Goal: Task Accomplishment & Management: Complete application form

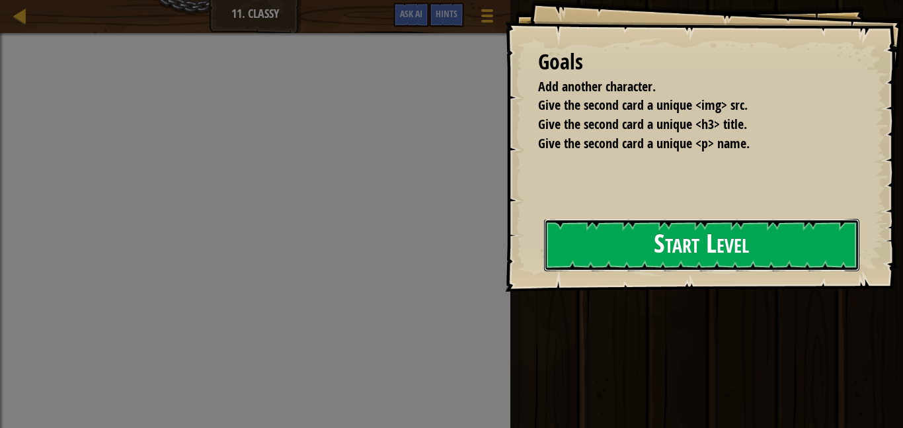
click at [628, 253] on button "Start Level" at bounding box center [701, 245] width 315 height 52
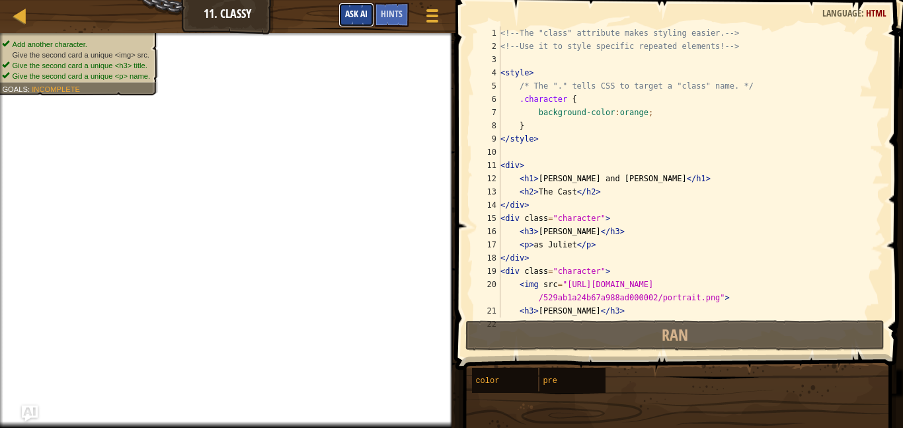
click at [353, 10] on span "Ask AI" at bounding box center [356, 13] width 22 height 13
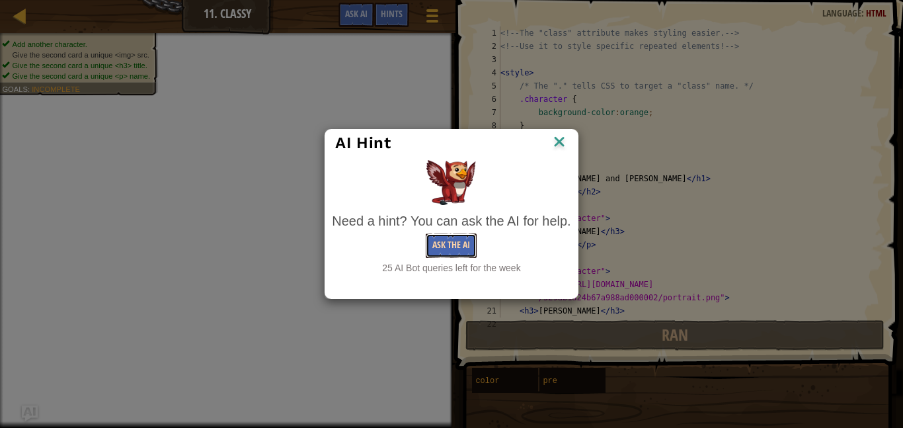
click at [443, 239] on button "Ask the AI" at bounding box center [451, 245] width 51 height 24
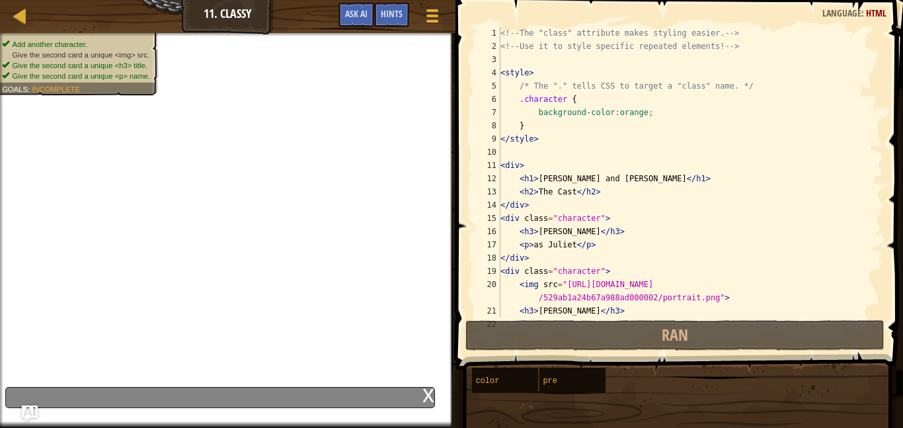
click at [260, 401] on div "x" at bounding box center [220, 397] width 430 height 21
click at [356, 9] on span "Ask AI" at bounding box center [356, 13] width 22 height 13
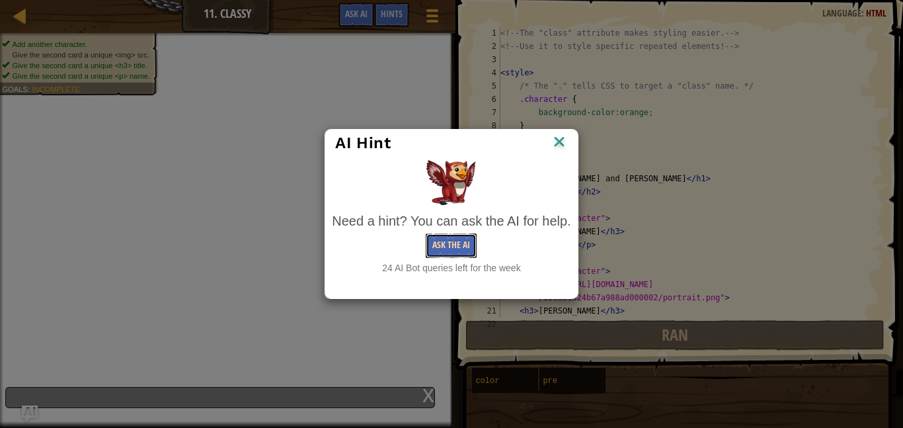
click at [438, 238] on button "Ask the AI" at bounding box center [451, 245] width 51 height 24
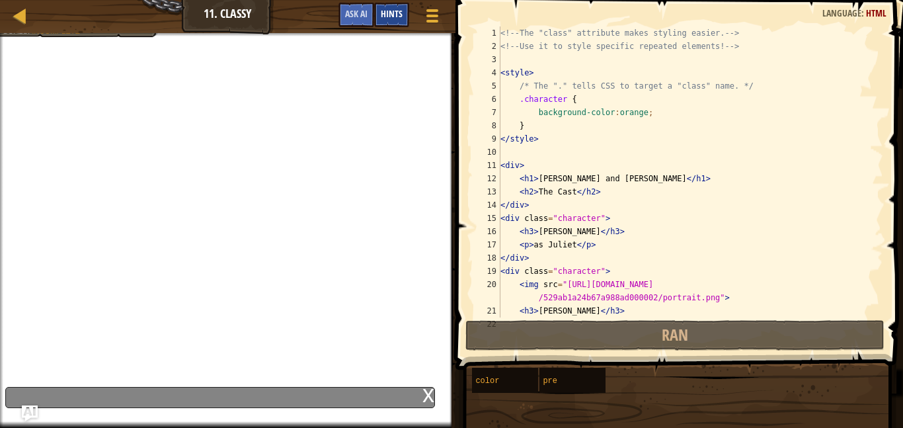
click at [395, 13] on span "Hints" at bounding box center [392, 13] width 22 height 13
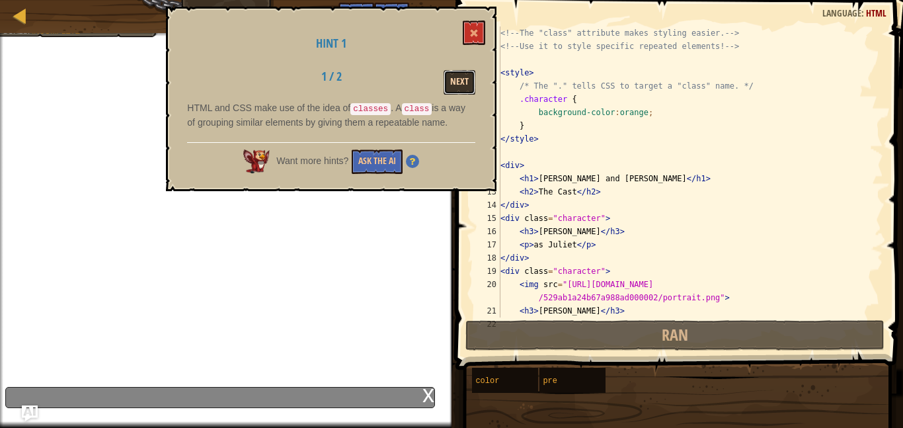
click at [464, 87] on button "Next" at bounding box center [459, 82] width 32 height 24
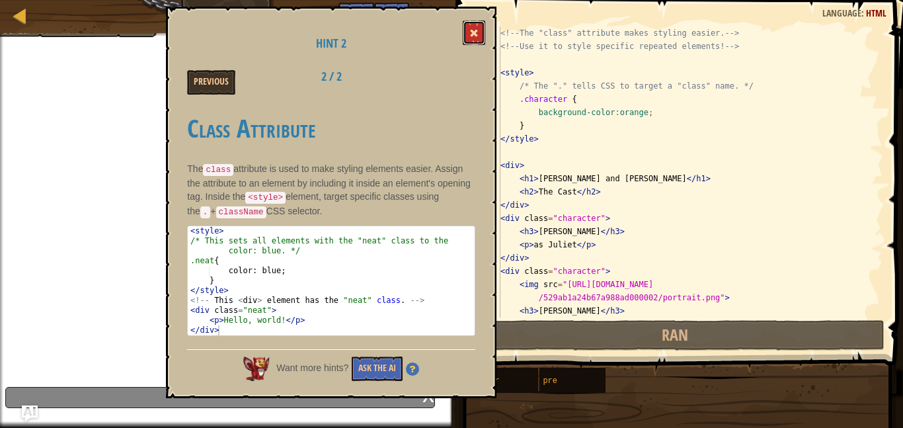
click at [473, 27] on button at bounding box center [474, 32] width 22 height 24
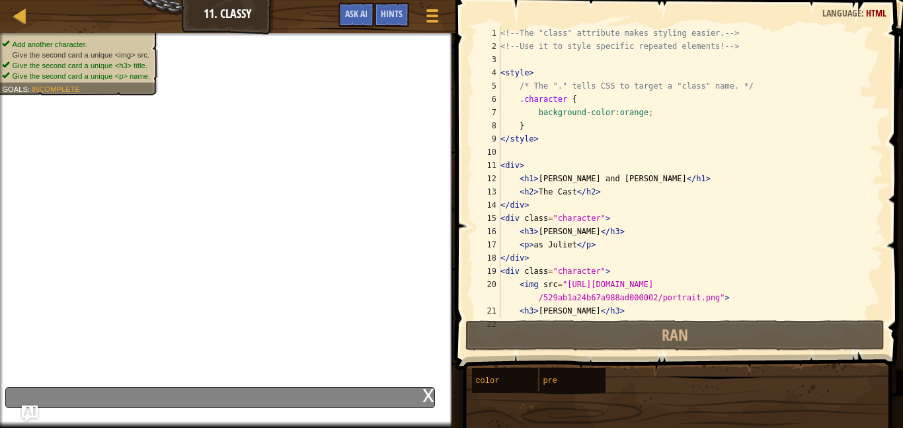
click at [133, 36] on div "Add another character. Give the second card a unique <img> src. Give the second…" at bounding box center [71, 59] width 173 height 71
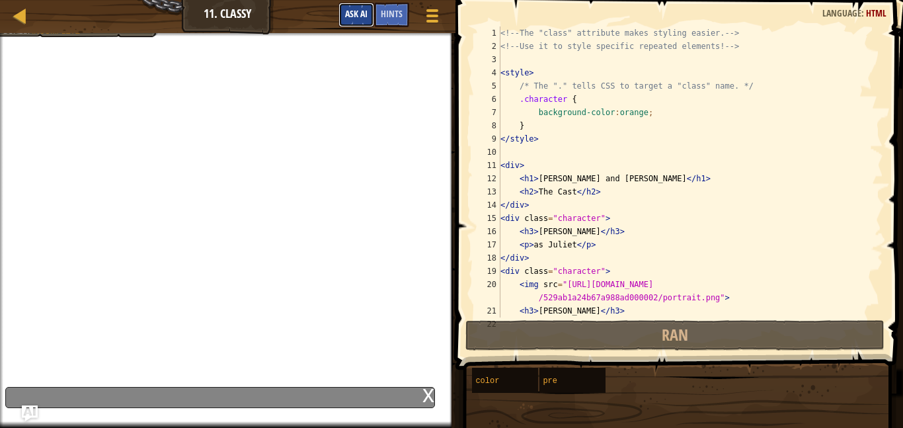
click at [359, 20] on button "Ask AI" at bounding box center [356, 15] width 36 height 24
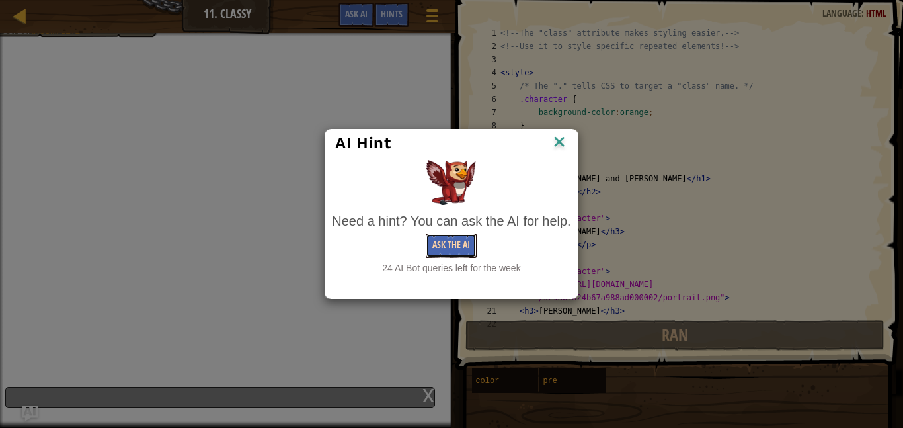
click at [449, 249] on button "Ask the AI" at bounding box center [451, 245] width 51 height 24
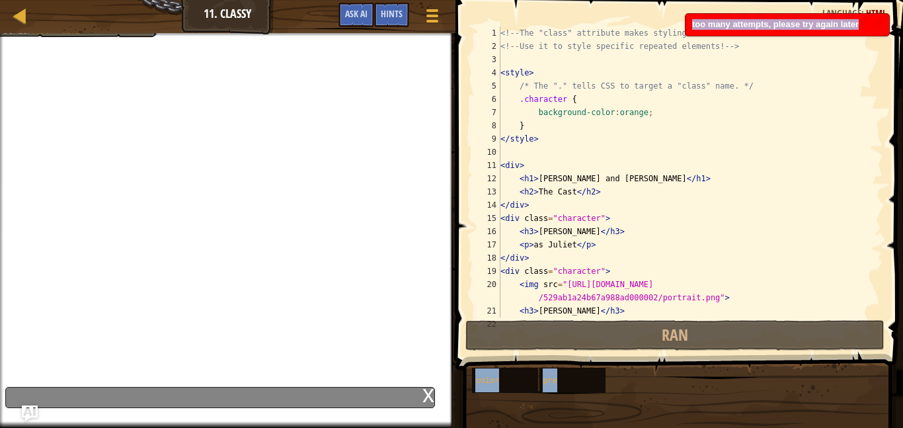
drag, startPoint x: 875, startPoint y: 24, endPoint x: 788, endPoint y: 104, distance: 117.9
click at [788, 0] on body "Map Web Development 1 11. Classy Game Menu Done Hints Ask AI 1 הההההההההההההההה…" at bounding box center [451, 0] width 903 height 0
click at [736, 387] on div "color pre" at bounding box center [682, 380] width 422 height 26
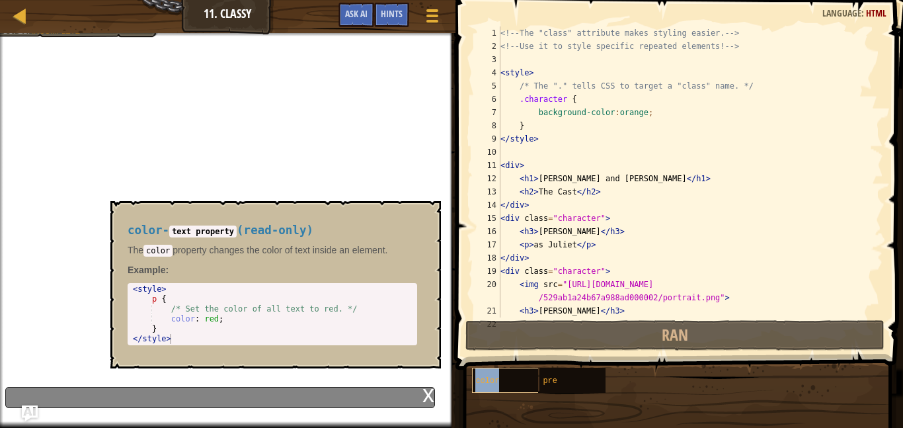
click at [504, 387] on div "color" at bounding box center [517, 379] width 91 height 25
click at [728, 297] on div "<!-- The "class" attribute makes styling easier. --> <!-- Use it to style speci…" at bounding box center [690, 184] width 385 height 317
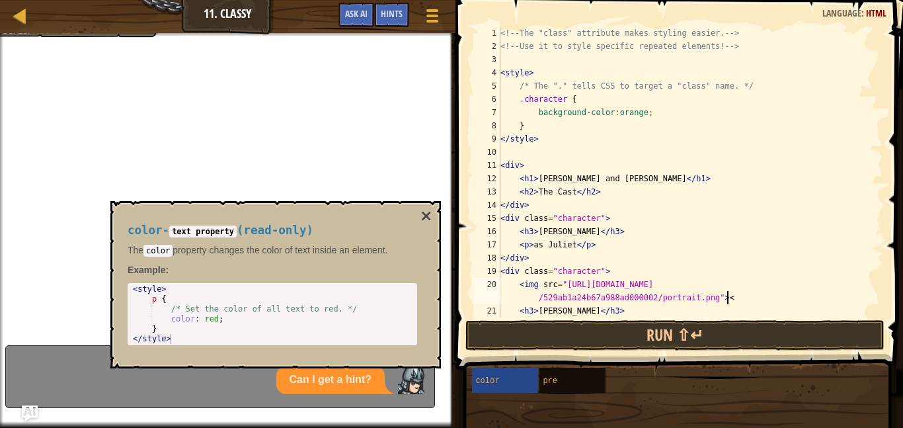
scroll to position [6, 66]
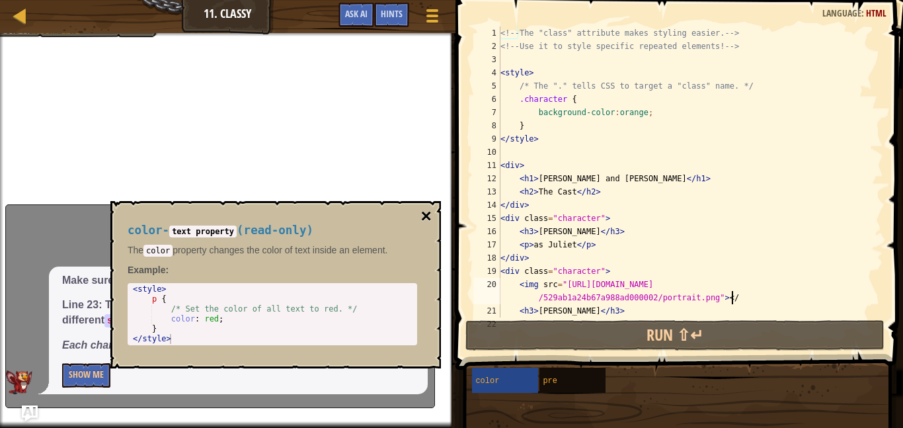
click at [422, 219] on button "×" at bounding box center [426, 216] width 11 height 19
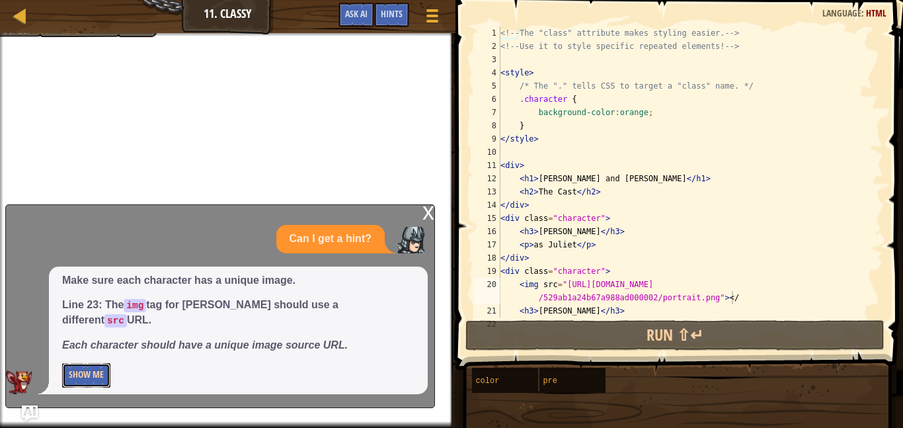
click at [91, 375] on button "Show Me" at bounding box center [86, 375] width 48 height 24
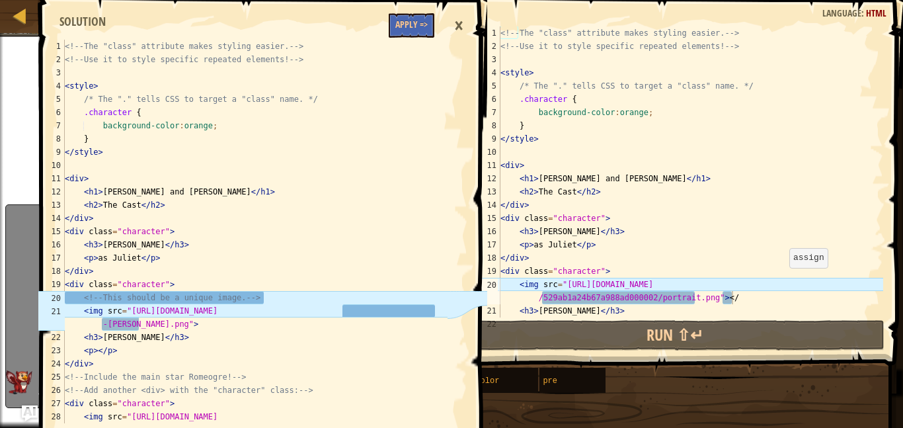
click at [782, 282] on div "<!-- The "class" attribute makes styling easier. --> <!-- Use it to style speci…" at bounding box center [690, 184] width 385 height 317
click at [777, 284] on div "<!-- The "class" attribute makes styling easier. --> <!-- Use it to style speci…" at bounding box center [690, 184] width 385 height 317
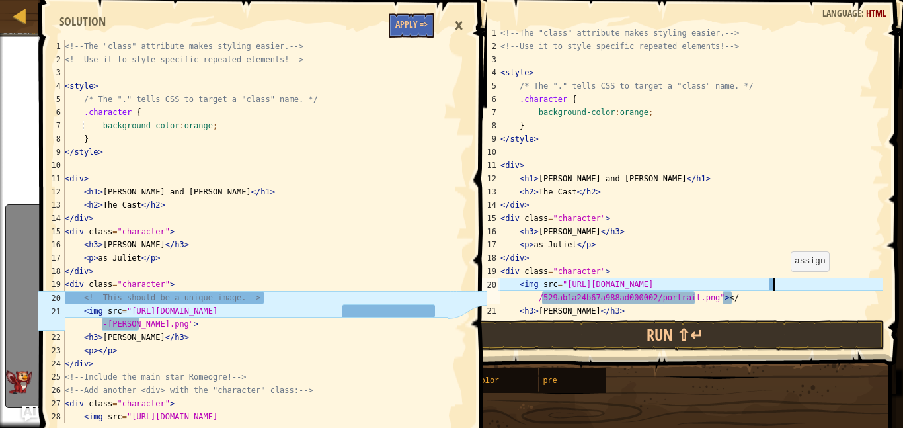
click at [784, 284] on div "<!-- The "class" attribute makes styling easier. --> <!-- Use it to style speci…" at bounding box center [690, 184] width 385 height 317
click at [781, 284] on div "<!-- The "class" attribute makes styling easier. --> <!-- Use it to style speci…" at bounding box center [690, 184] width 385 height 317
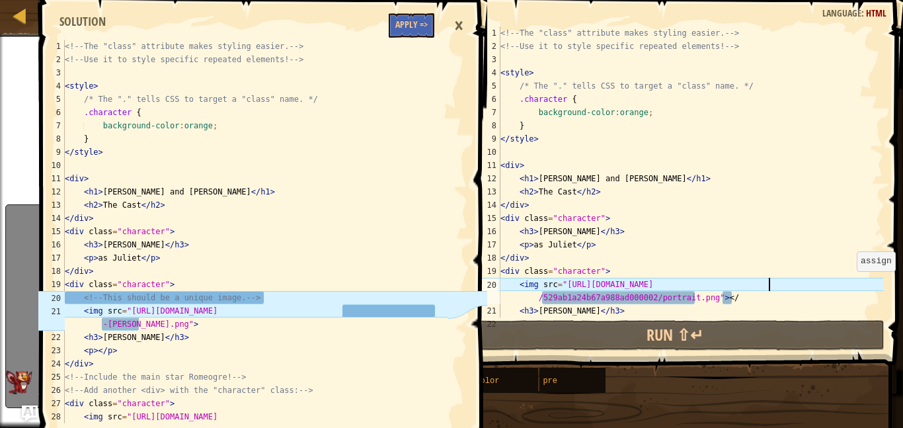
click at [878, 284] on div at bounding box center [876, 244] width 13 height 436
click at [769, 286] on div "<!-- The "class" attribute makes styling easier. --> <!-- Use it to style speci…" at bounding box center [690, 184] width 385 height 317
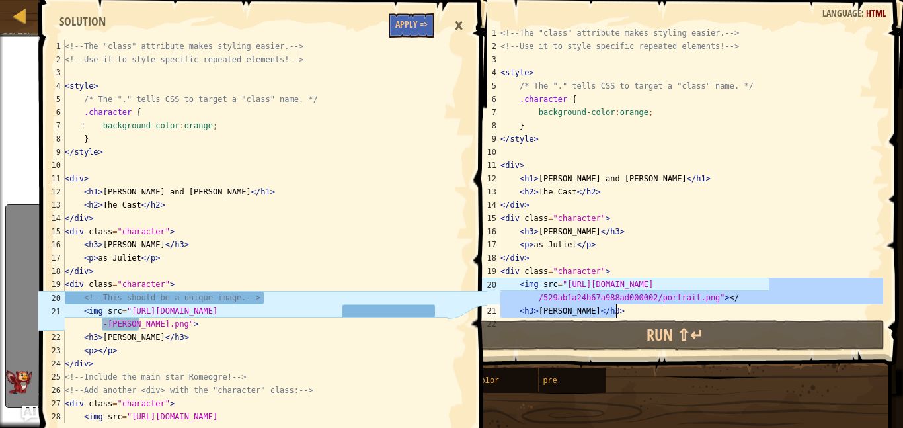
drag, startPoint x: 780, startPoint y: 285, endPoint x: 837, endPoint y: 307, distance: 60.9
click at [837, 307] on div "<!-- The "class" attribute makes styling easier. --> <!-- Use it to style speci…" at bounding box center [690, 184] width 385 height 317
click at [831, 299] on div "<!-- The "class" attribute makes styling easier. --> <!-- Use it to style speci…" at bounding box center [690, 171] width 385 height 291
type textarea "<img src="[URL][DOMAIN_NAME]"></"
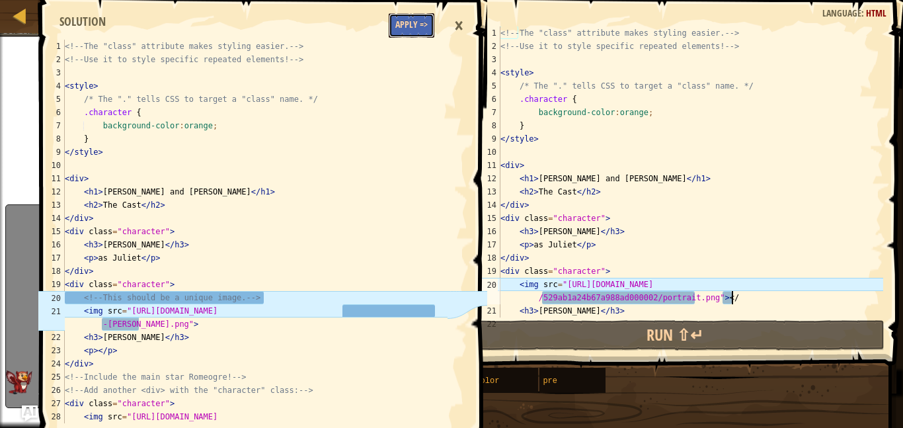
click at [421, 23] on button "Apply =>" at bounding box center [412, 25] width 46 height 24
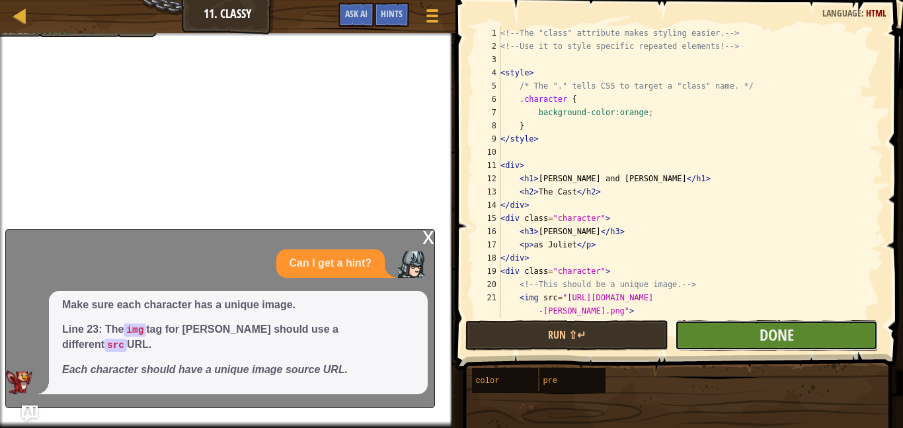
click at [797, 342] on button "Done" at bounding box center [776, 335] width 203 height 30
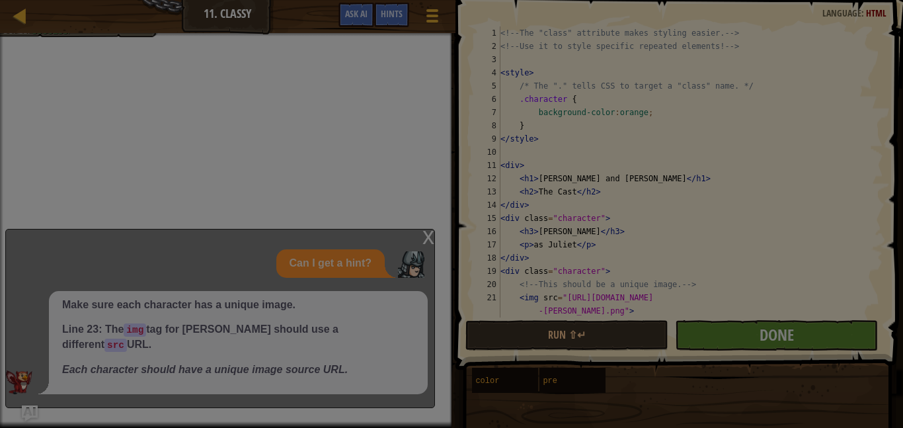
scroll to position [6, 0]
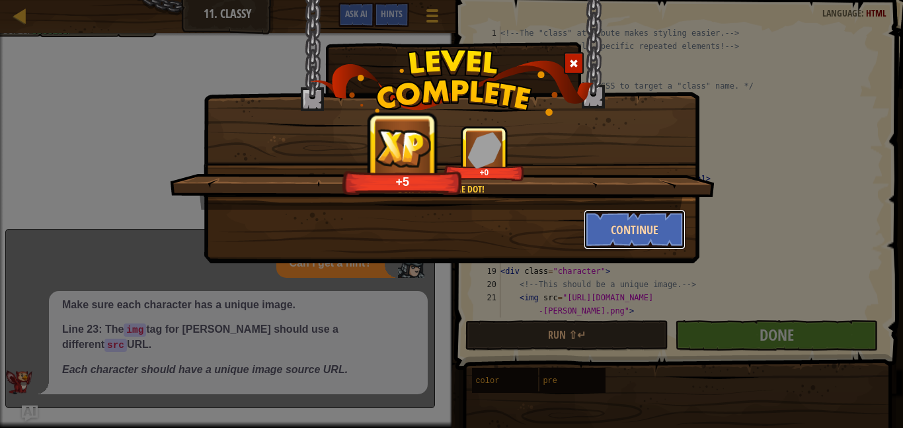
click at [603, 221] on button "Continue" at bounding box center [635, 230] width 102 height 40
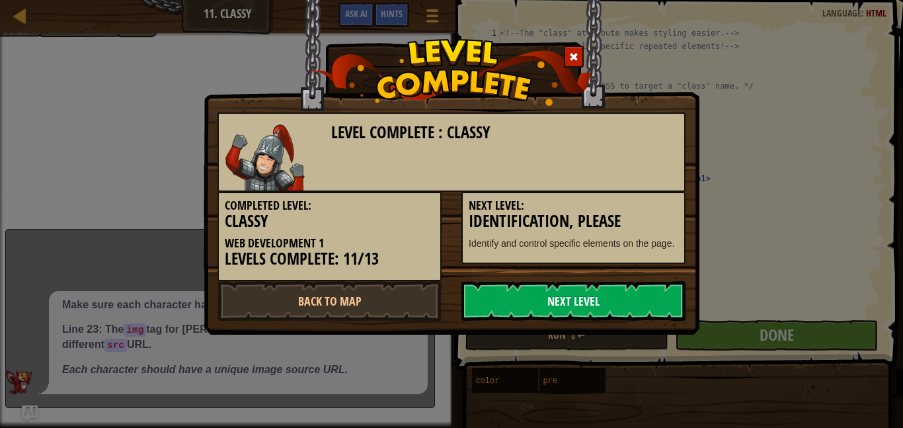
click at [584, 303] on link "Next Level" at bounding box center [573, 301] width 224 height 40
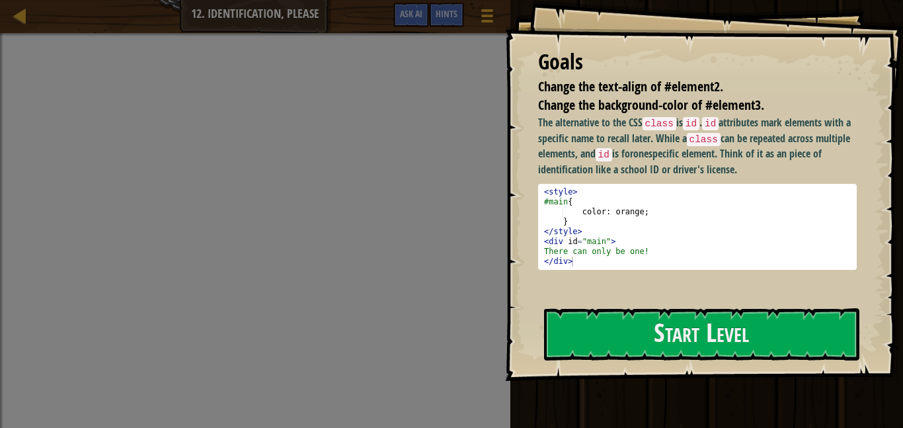
type textarea "}"
click at [655, 219] on div "< style > #main { color : orange ; } </ style > < div id = "main" > There can o…" at bounding box center [697, 236] width 312 height 99
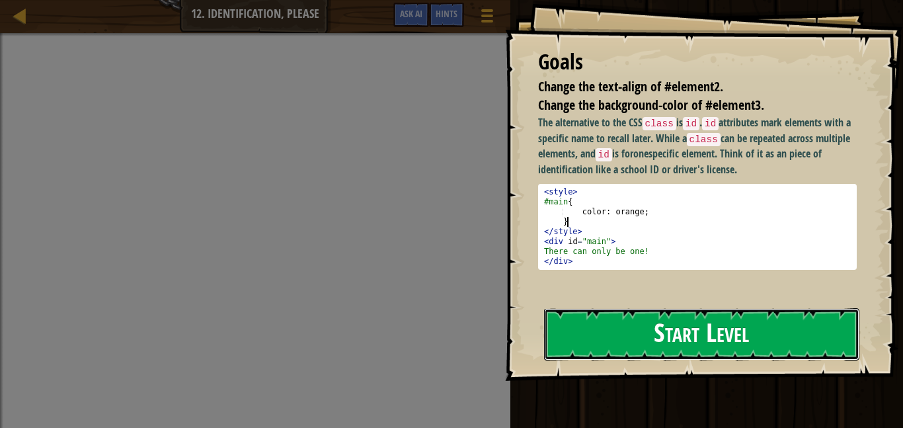
click at [625, 308] on button "Start Level" at bounding box center [701, 334] width 315 height 52
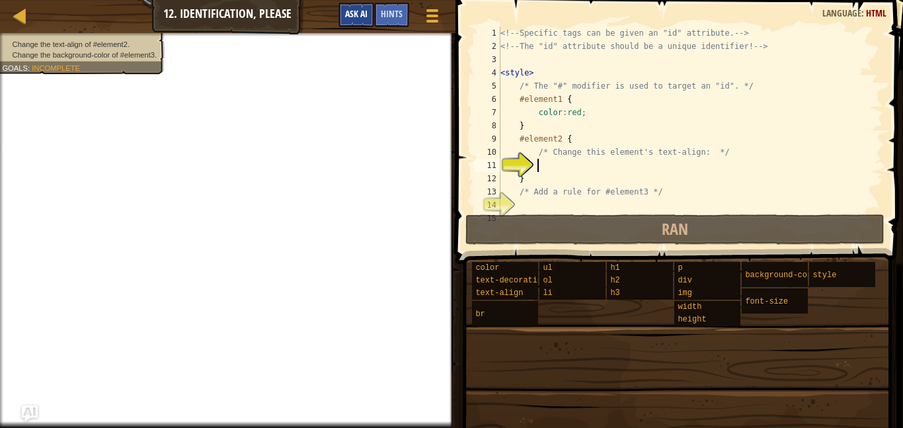
scroll to position [40, 0]
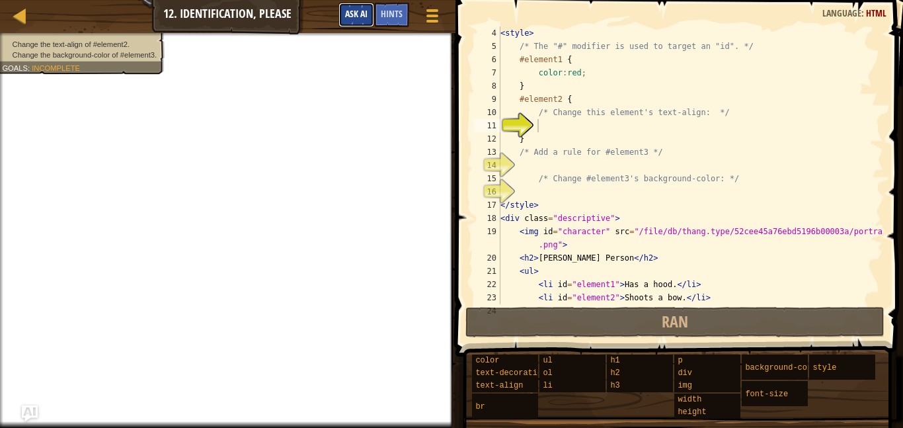
click at [361, 13] on span "Ask AI" at bounding box center [356, 13] width 22 height 13
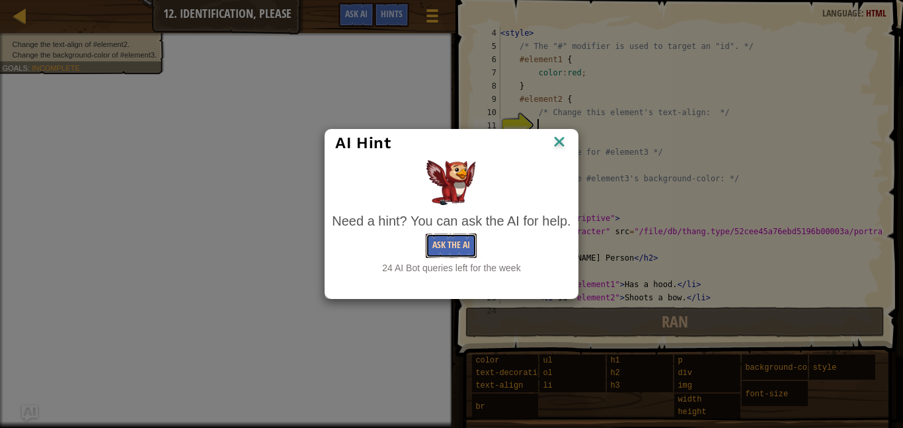
click at [461, 245] on button "Ask the AI" at bounding box center [451, 245] width 51 height 24
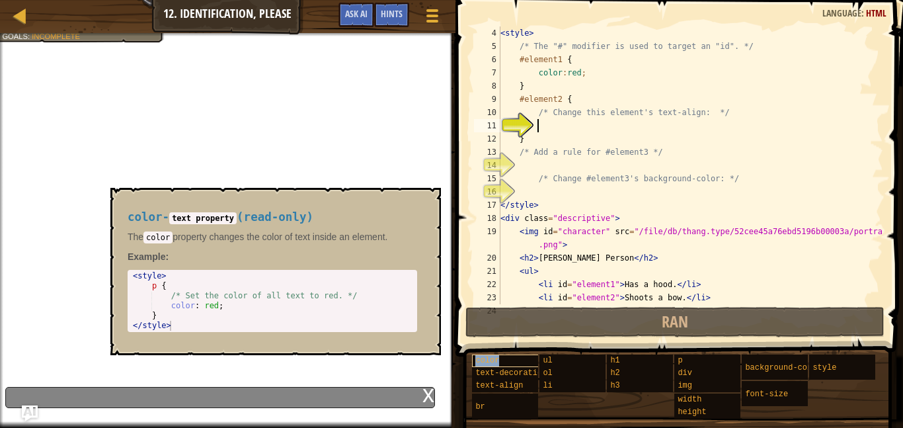
click at [478, 362] on span "color" at bounding box center [487, 360] width 24 height 9
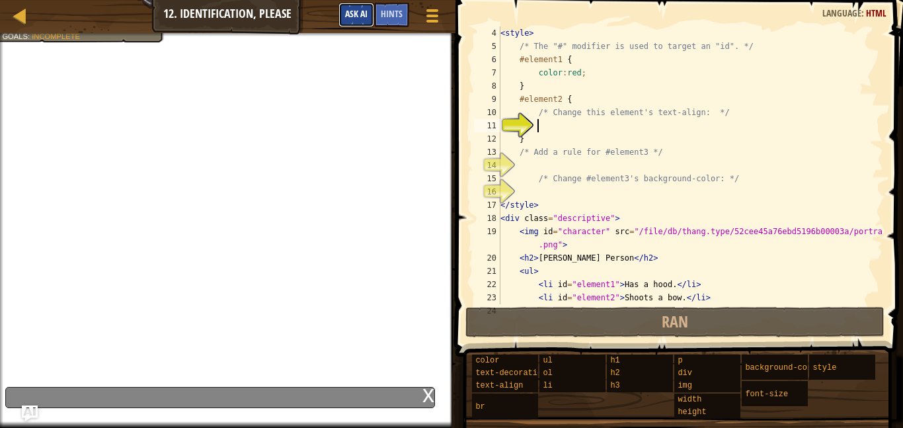
click at [356, 12] on span "Ask AI" at bounding box center [356, 13] width 22 height 13
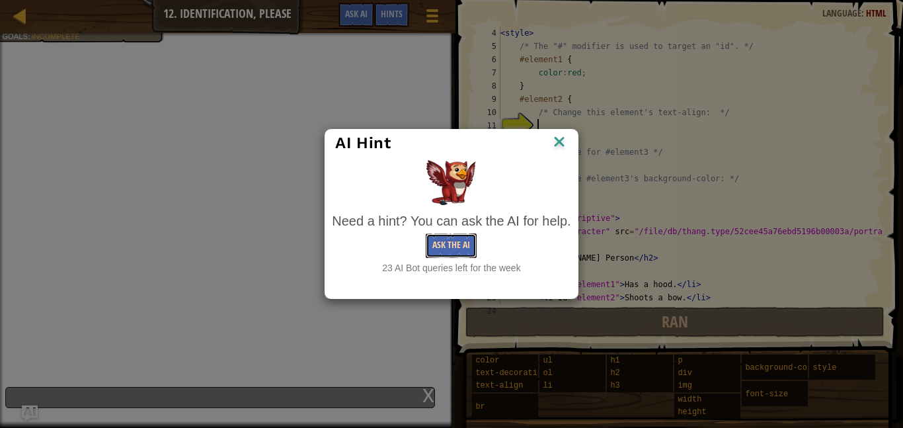
click at [461, 244] on button "Ask the AI" at bounding box center [451, 245] width 51 height 24
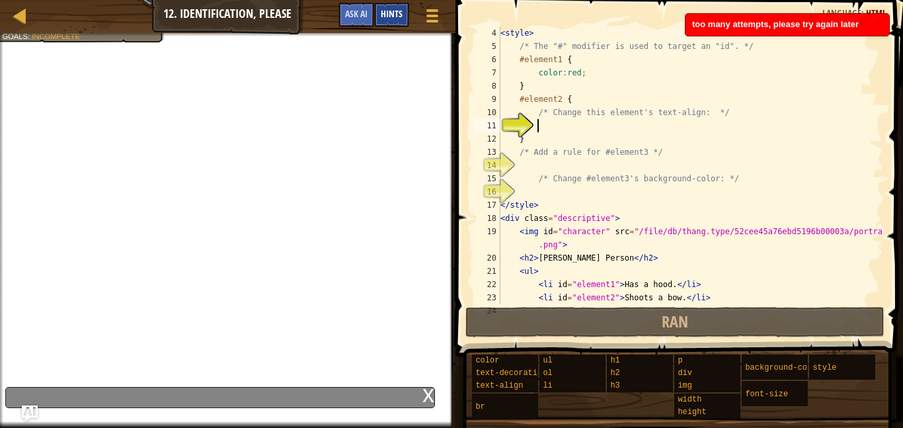
click at [396, 20] on div "Hints" at bounding box center [391, 15] width 35 height 24
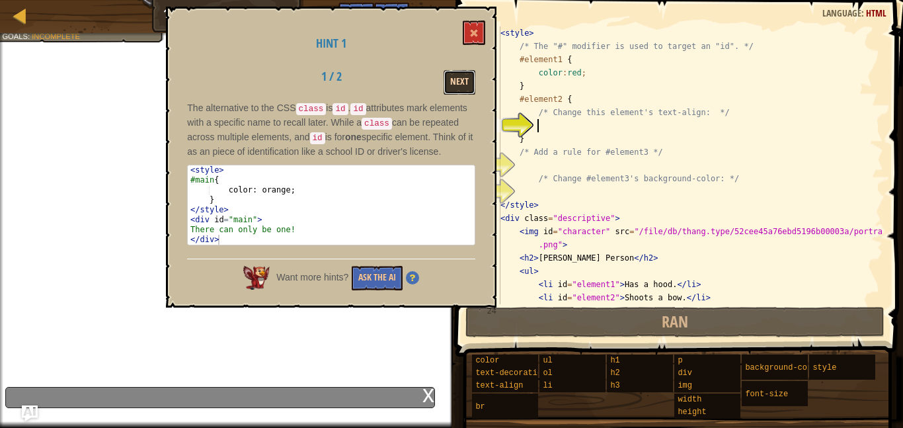
click at [465, 79] on button "Next" at bounding box center [459, 82] width 32 height 24
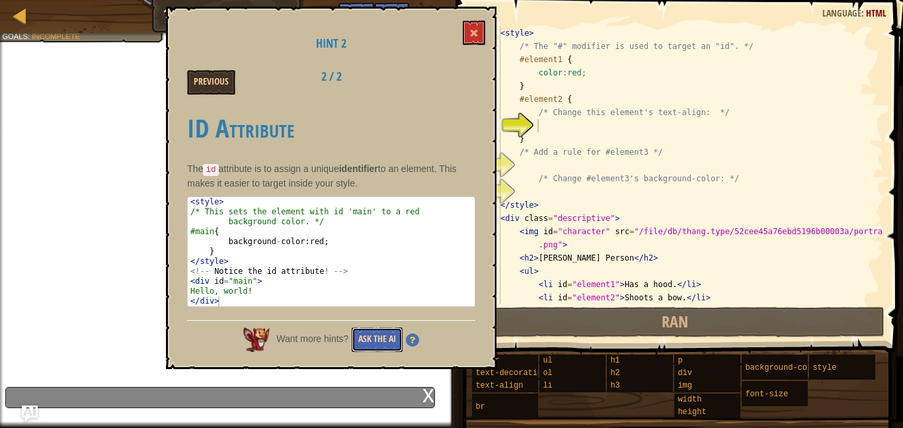
click at [362, 329] on button "Ask the AI" at bounding box center [377, 339] width 51 height 24
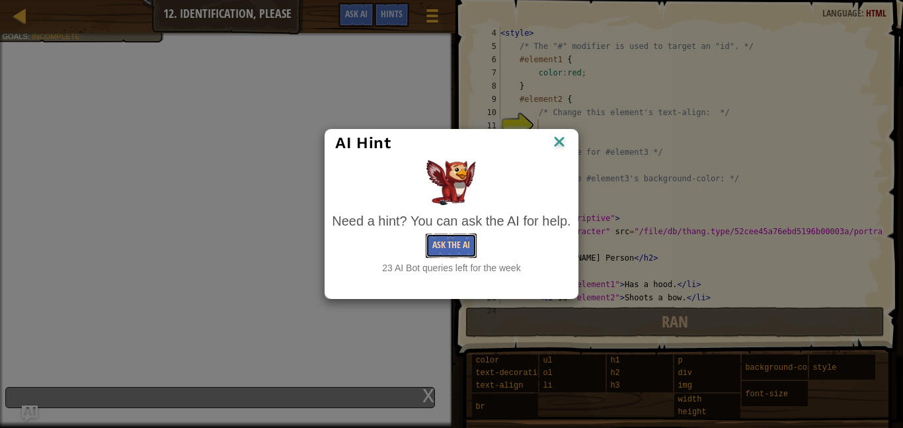
click at [463, 240] on button "Ask the AI" at bounding box center [451, 245] width 51 height 24
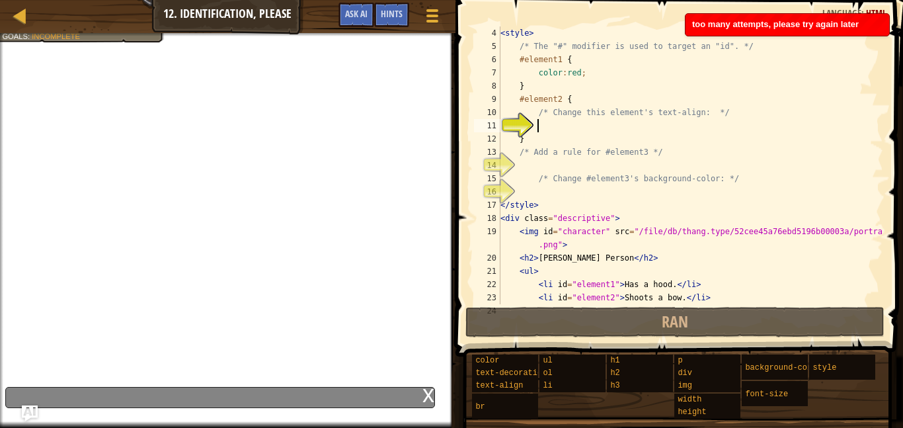
click at [414, 400] on div "x" at bounding box center [220, 397] width 430 height 21
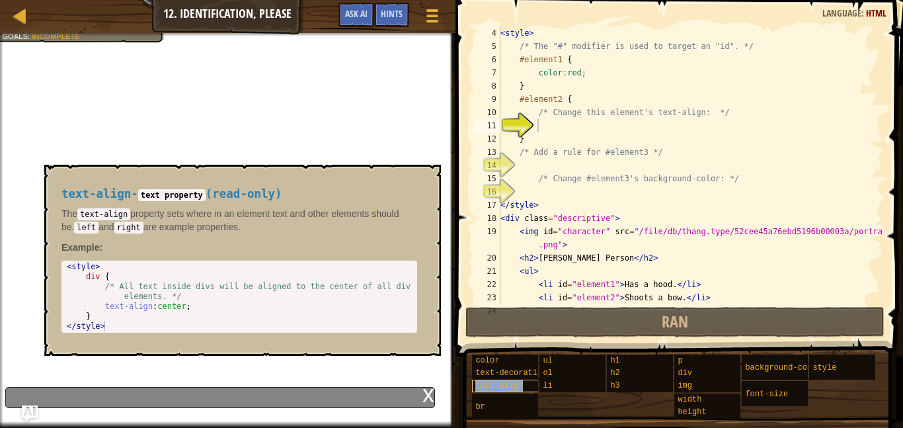
click at [485, 387] on span "text-align" at bounding box center [499, 385] width 48 height 9
type textarea "text-align:center;"
drag, startPoint x: 187, startPoint y: 309, endPoint x: 102, endPoint y: 306, distance: 85.3
click at [102, 306] on div "< style > div { /* All text inside divs will be aligned to the center of all di…" at bounding box center [239, 306] width 350 height 89
click at [155, 304] on div "< style > div { /* All text inside divs will be aligned to the center of all di…" at bounding box center [239, 296] width 350 height 69
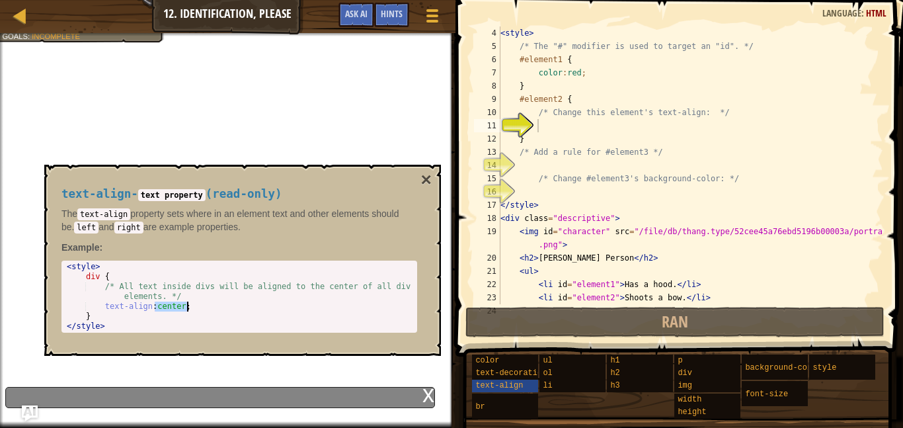
drag, startPoint x: 156, startPoint y: 305, endPoint x: 190, endPoint y: 308, distance: 34.5
click at [190, 308] on div "< style > div { /* All text inside divs will be aligned to the center of all di…" at bounding box center [239, 306] width 350 height 89
click at [570, 96] on div "< style > /* The "#" modifier is used to target an "id". */ #element1 { color :…" at bounding box center [690, 178] width 385 height 304
click at [577, 100] on div "< style > /* The "#" modifier is used to target an "id". */ #element1 { color :…" at bounding box center [690, 178] width 385 height 304
paste textarea "center;"
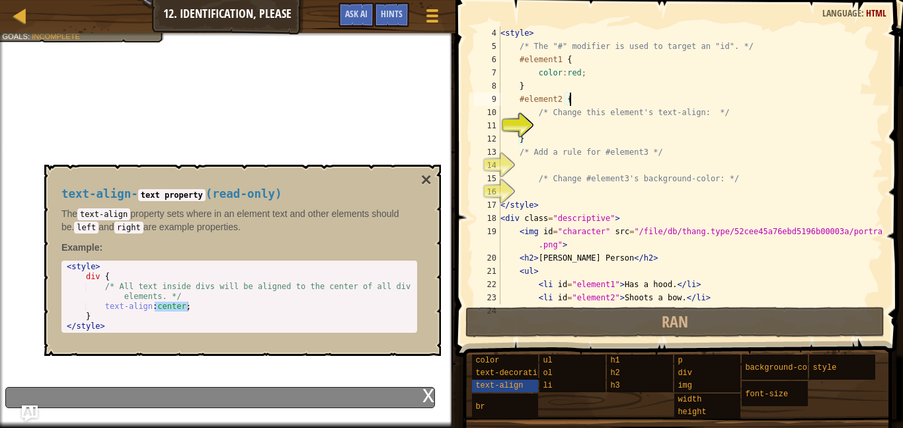
type textarea "#element2 {center;"
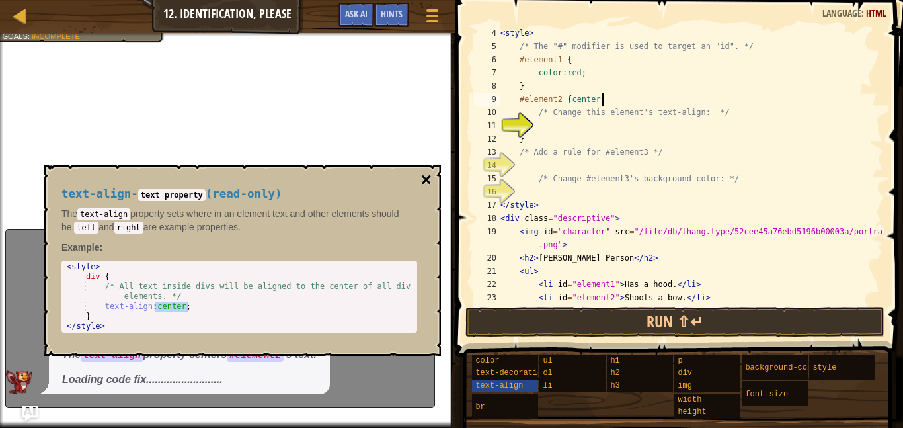
click at [422, 182] on button "×" at bounding box center [426, 180] width 11 height 19
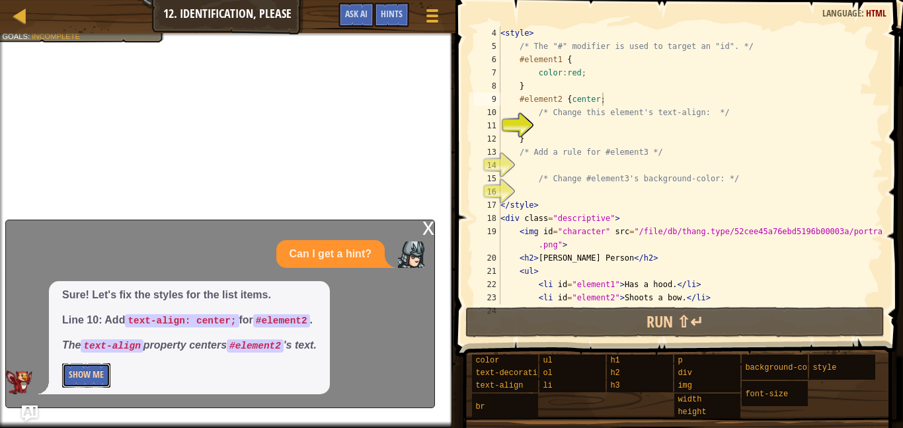
click at [74, 373] on button "Show Me" at bounding box center [86, 375] width 48 height 24
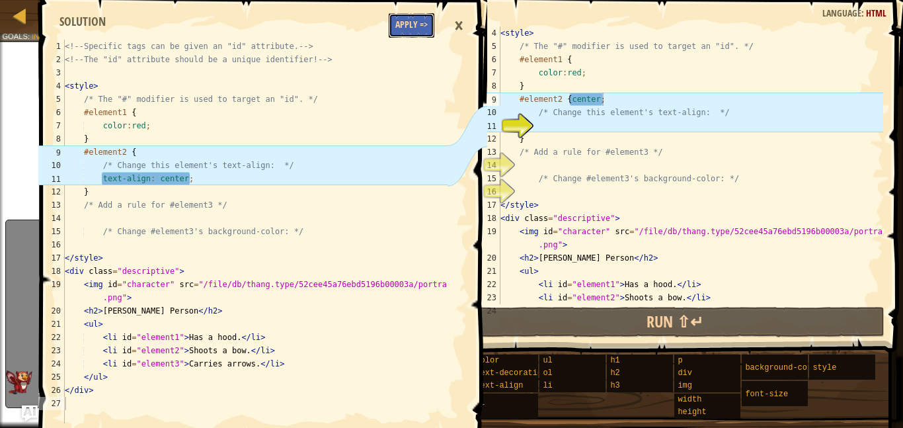
click at [423, 27] on button "Apply =>" at bounding box center [412, 25] width 46 height 24
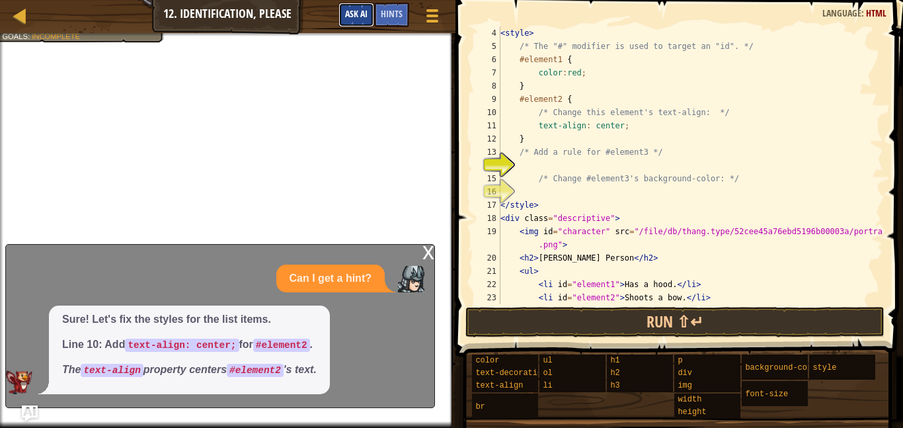
click at [354, 15] on span "Ask AI" at bounding box center [356, 13] width 22 height 13
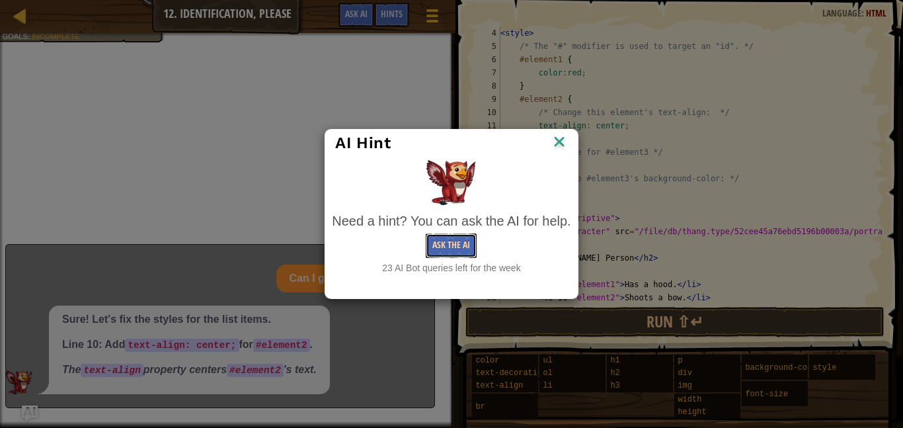
click at [461, 237] on button "Ask the AI" at bounding box center [451, 245] width 51 height 24
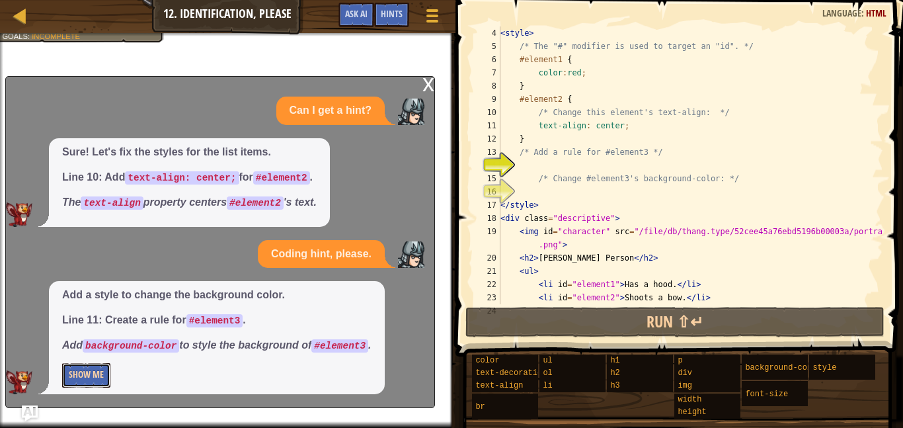
click at [91, 384] on button "Show Me" at bounding box center [86, 375] width 48 height 24
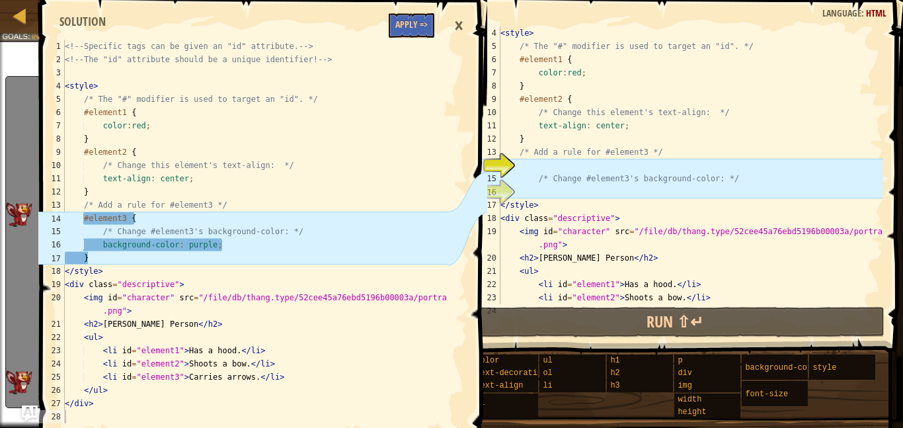
type textarea "<!-- Specific tags can be given an "id" attribute. -->"
click at [417, 40] on div "<!-- Specific tags can be given an "id" attribute. --> <!-- The "id" attribute …" at bounding box center [254, 245] width 385 height 410
click at [415, 32] on button "Apply =>" at bounding box center [412, 25] width 46 height 24
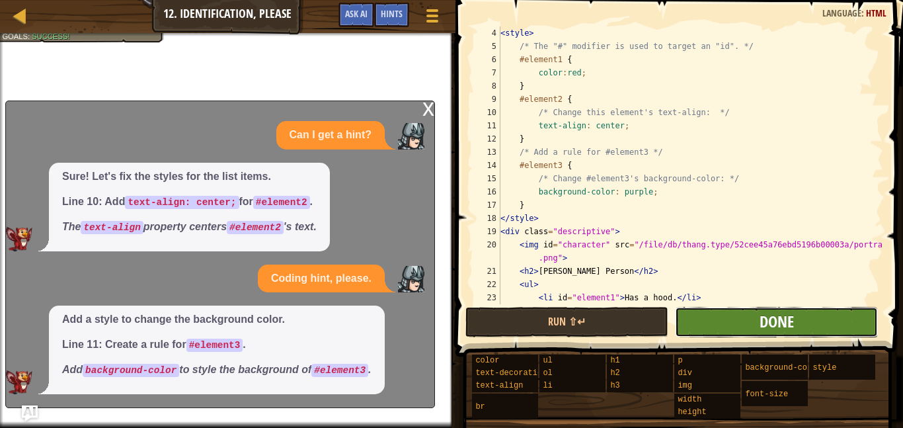
click at [759, 320] on span "Done" at bounding box center [776, 321] width 34 height 21
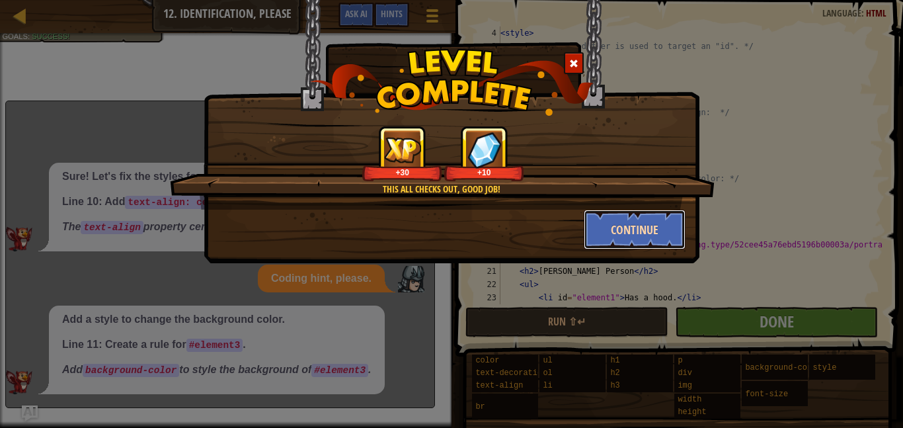
click at [624, 237] on button "Continue" at bounding box center [635, 230] width 102 height 40
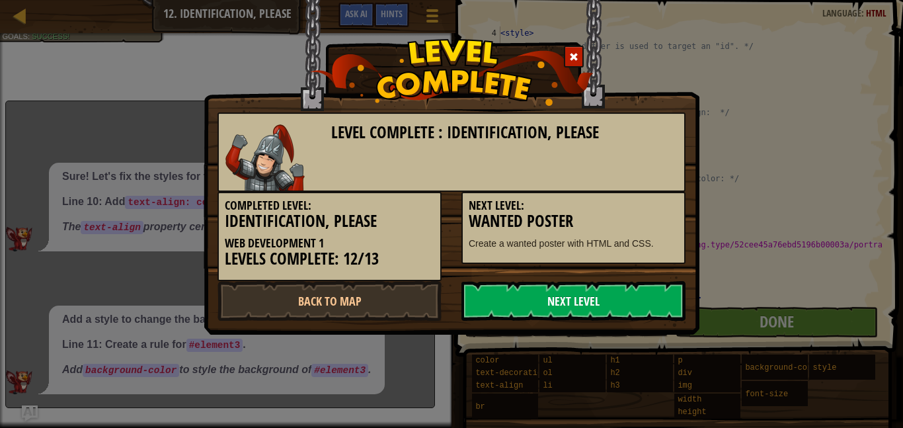
click at [561, 284] on link "Next Level" at bounding box center [573, 301] width 224 height 40
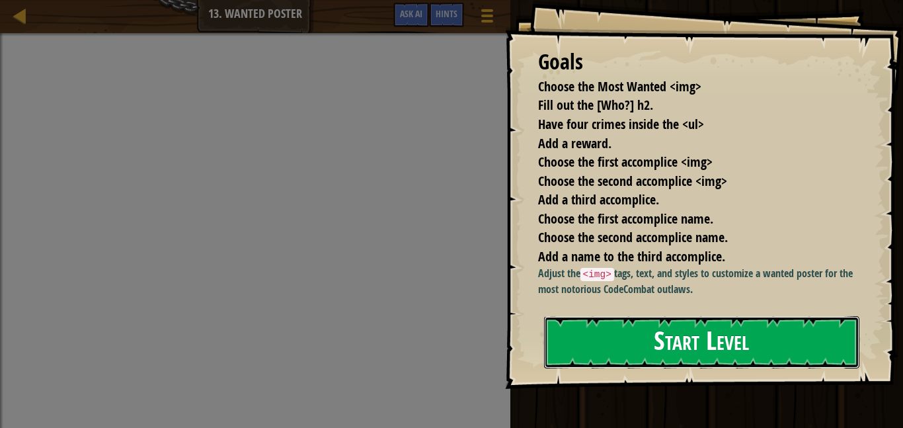
click at [632, 382] on div "Goals Choose the Most Wanted <img> Fill out the [Who?] h2. Have four crimes ins…" at bounding box center [704, 194] width 398 height 389
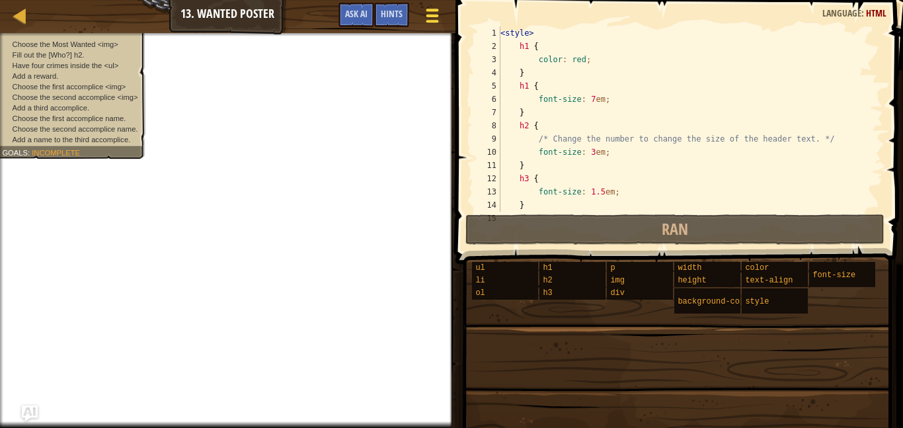
click at [416, 16] on button "Game Menu" at bounding box center [432, 18] width 35 height 32
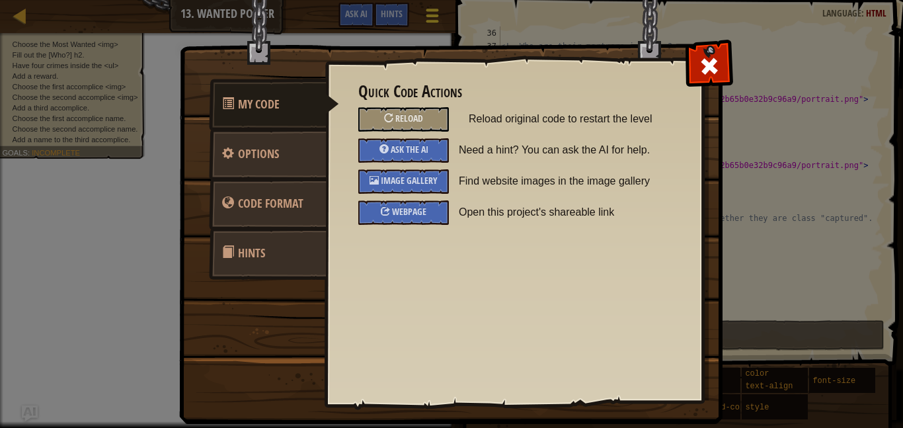
scroll to position [476, 0]
click at [709, 65] on span at bounding box center [709, 66] width 21 height 21
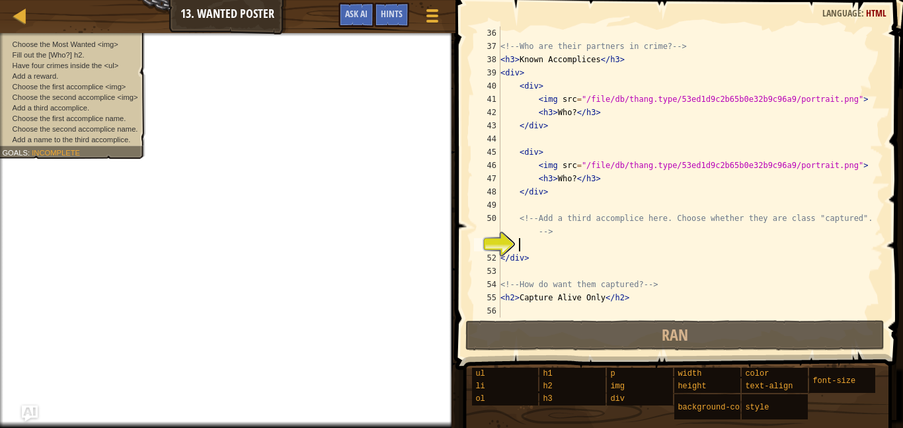
click at [336, 9] on div "Game Menu Done Hints Ask AI" at bounding box center [390, 18] width 117 height 31
click at [341, 11] on button "Ask AI" at bounding box center [356, 15] width 36 height 24
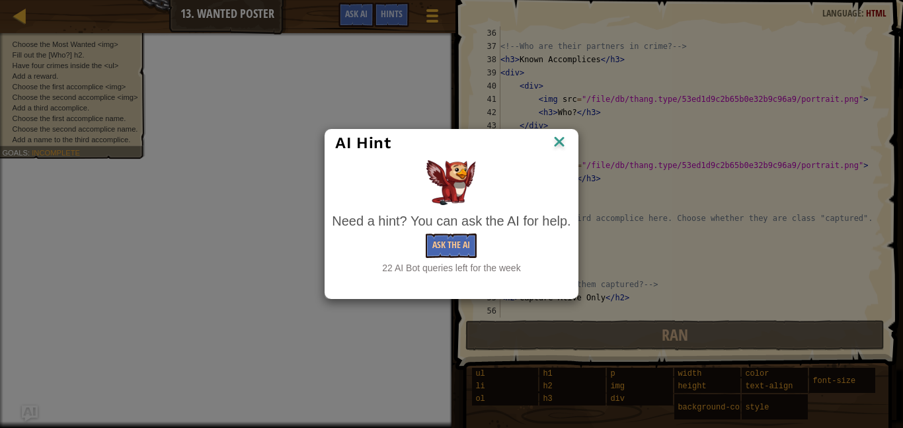
click at [454, 231] on div "Need a hint? You can ask the AI for help. Ask the AI 22 AI Bot queries left for…" at bounding box center [451, 242] width 239 height 63
click at [455, 239] on button "Ask the AI" at bounding box center [451, 245] width 51 height 24
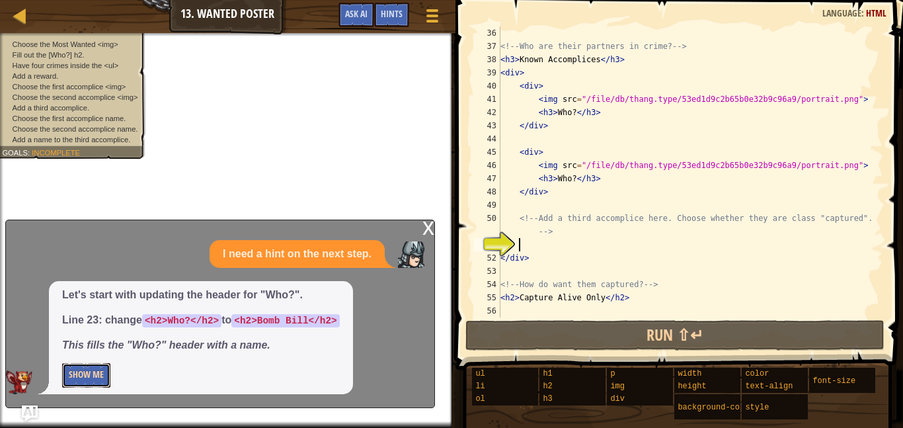
click at [104, 374] on button "Show Me" at bounding box center [86, 375] width 48 height 24
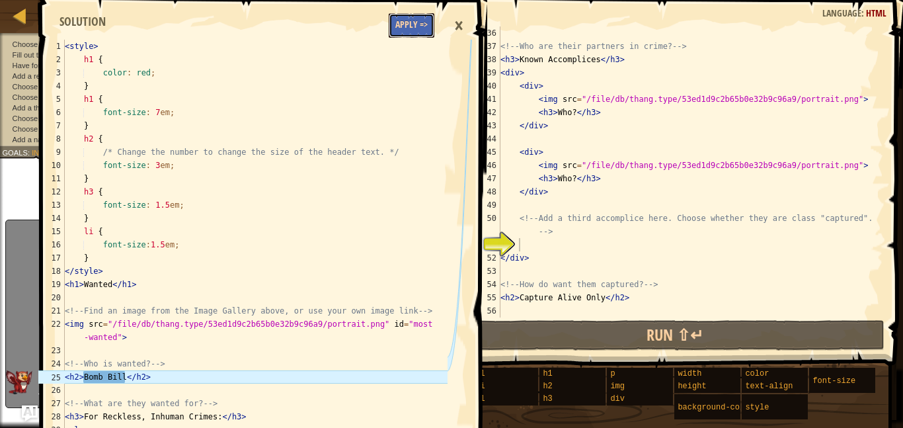
click at [414, 26] on button "Apply =>" at bounding box center [412, 25] width 46 height 24
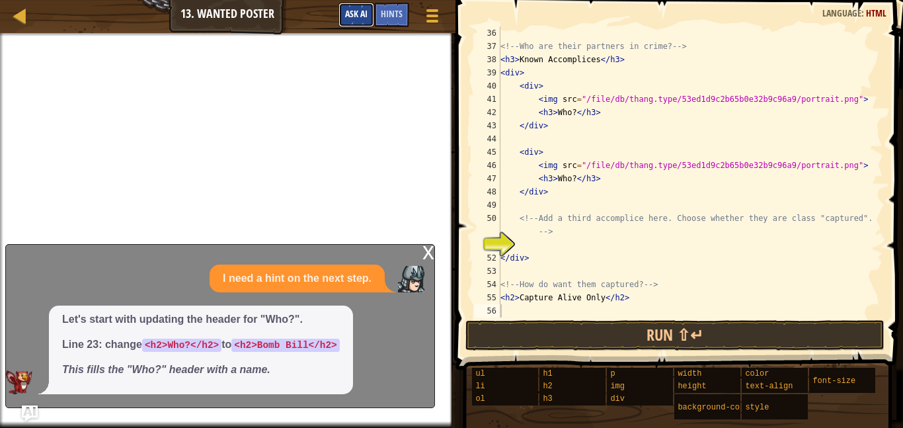
click at [354, 10] on span "Ask AI" at bounding box center [356, 13] width 22 height 13
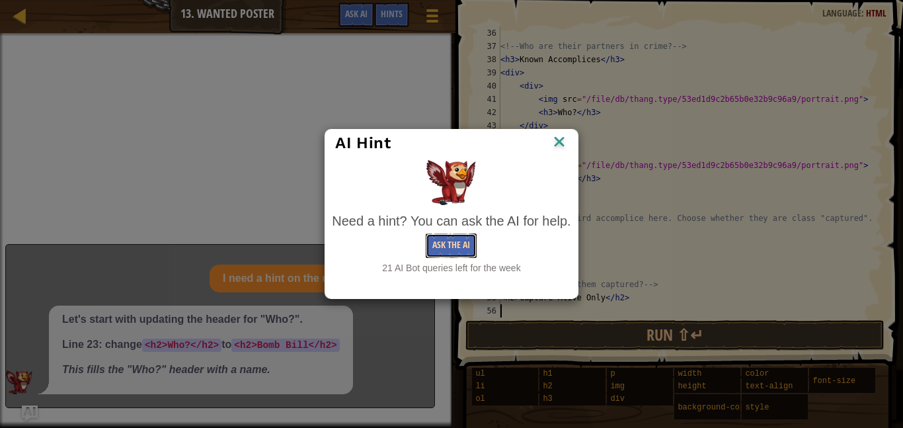
click at [443, 246] on button "Ask the AI" at bounding box center [451, 245] width 51 height 24
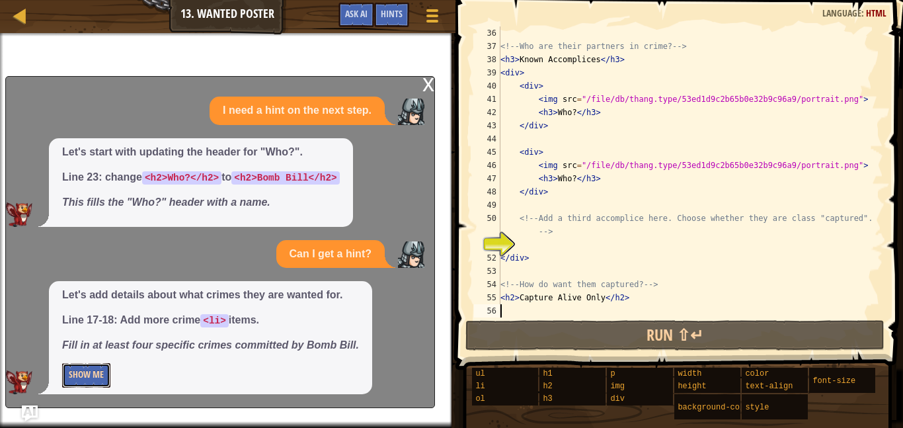
click at [97, 367] on button "Show Me" at bounding box center [86, 375] width 48 height 24
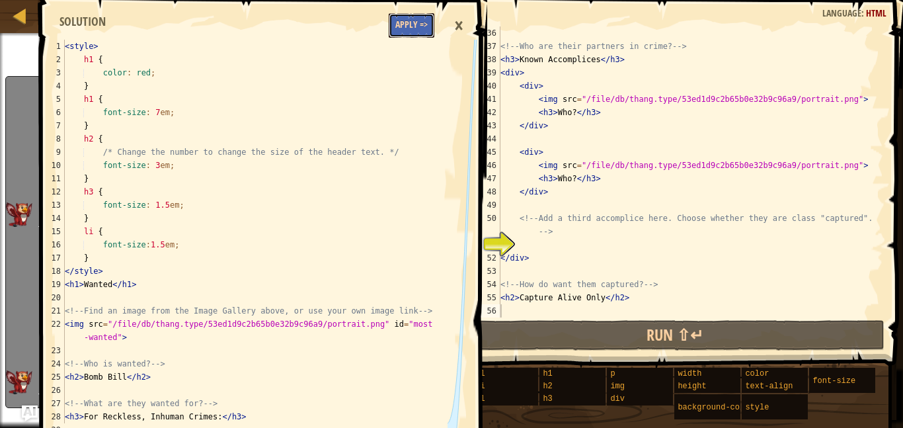
click at [405, 33] on button "Apply =>" at bounding box center [412, 25] width 46 height 24
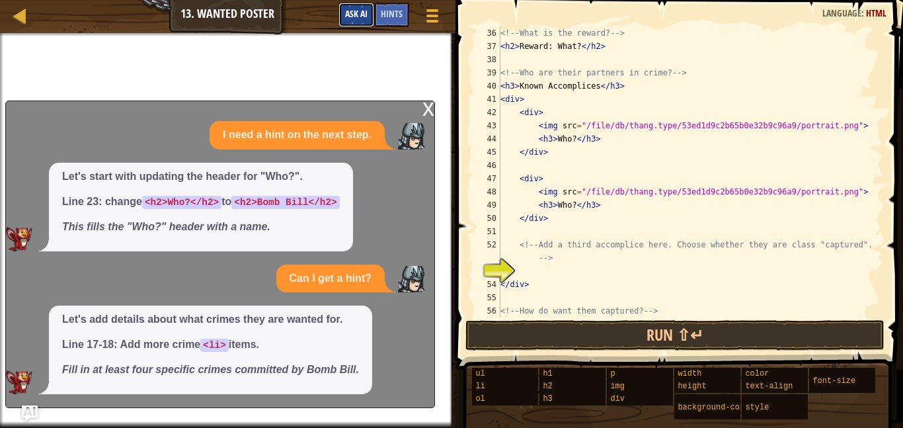
click at [361, 16] on span "Ask AI" at bounding box center [356, 13] width 22 height 13
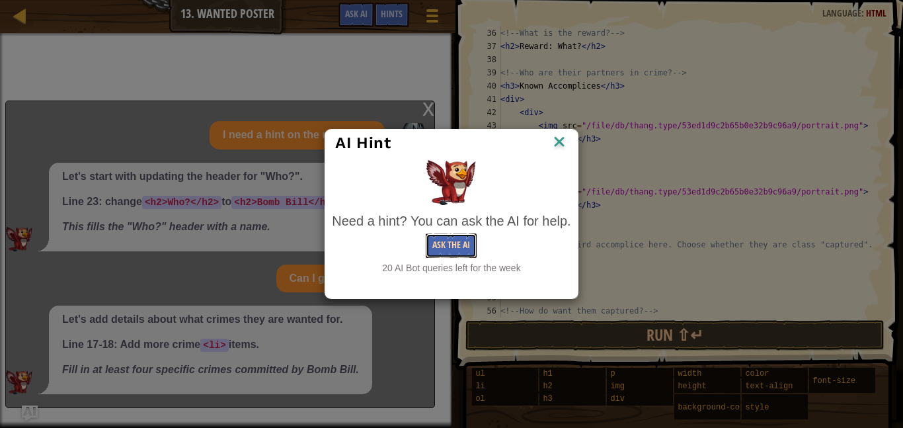
click at [435, 255] on button "Ask the AI" at bounding box center [451, 245] width 51 height 24
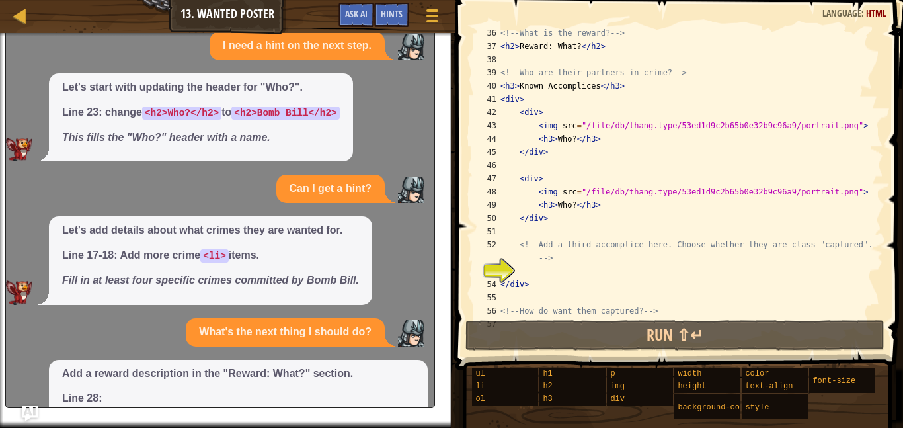
scroll to position [95, 0]
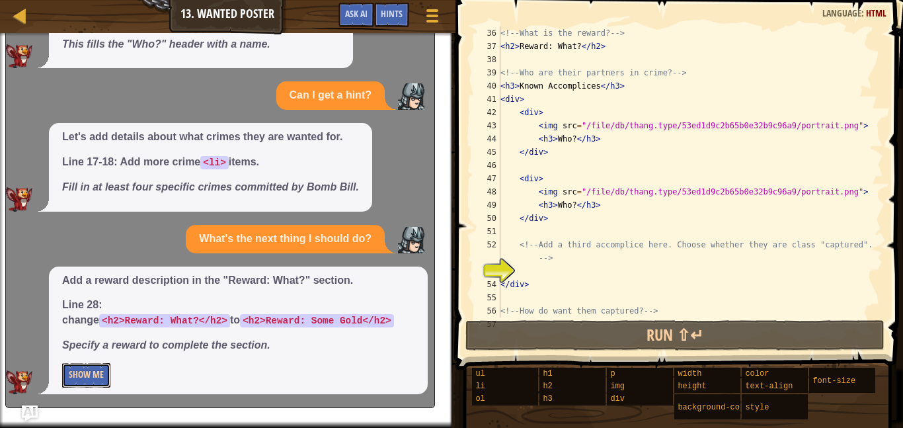
click at [95, 369] on button "Show Me" at bounding box center [86, 375] width 48 height 24
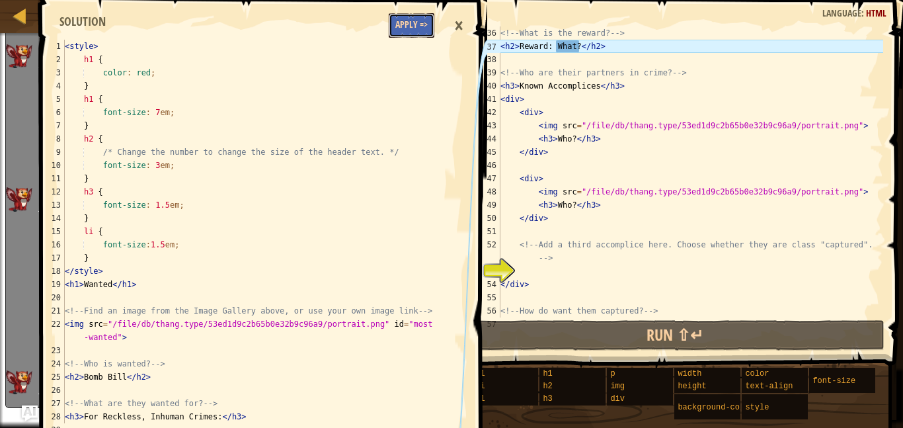
click at [407, 25] on button "Apply =>" at bounding box center [412, 25] width 46 height 24
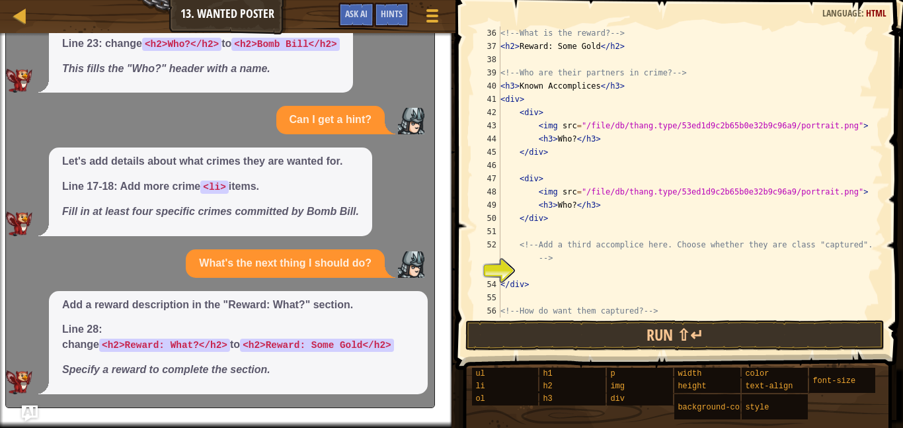
scroll to position [71, 0]
click at [359, 14] on span "Ask AI" at bounding box center [356, 13] width 22 height 13
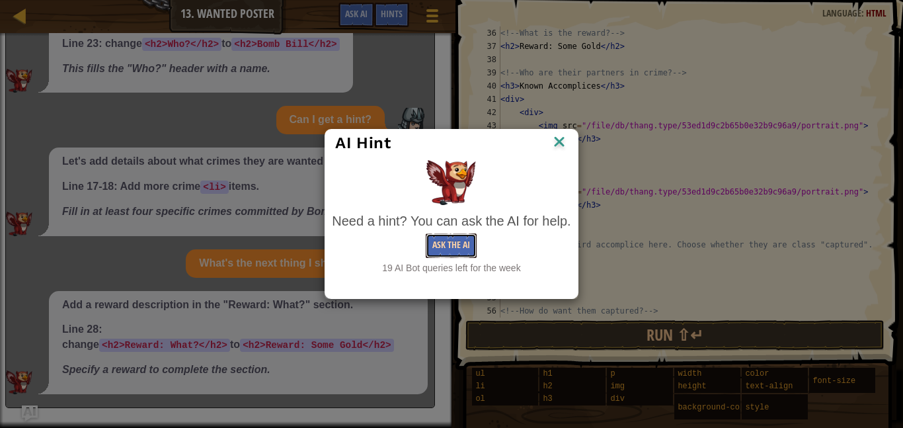
click at [445, 243] on button "Ask the AI" at bounding box center [451, 245] width 51 height 24
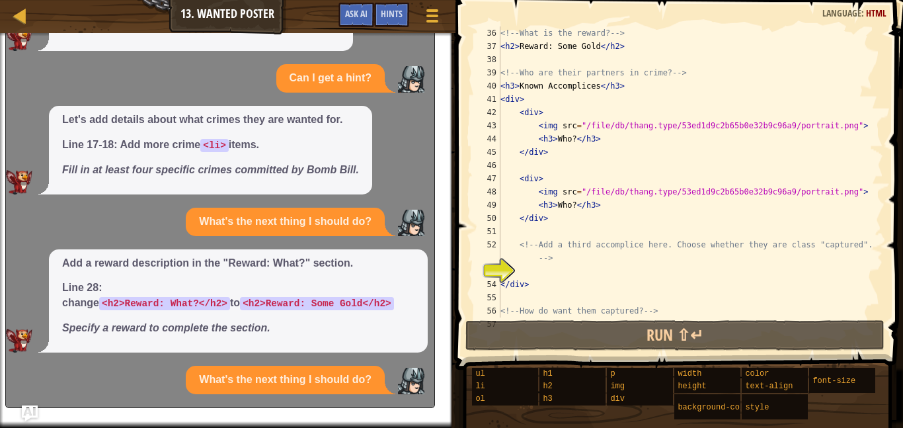
scroll to position [239, 0]
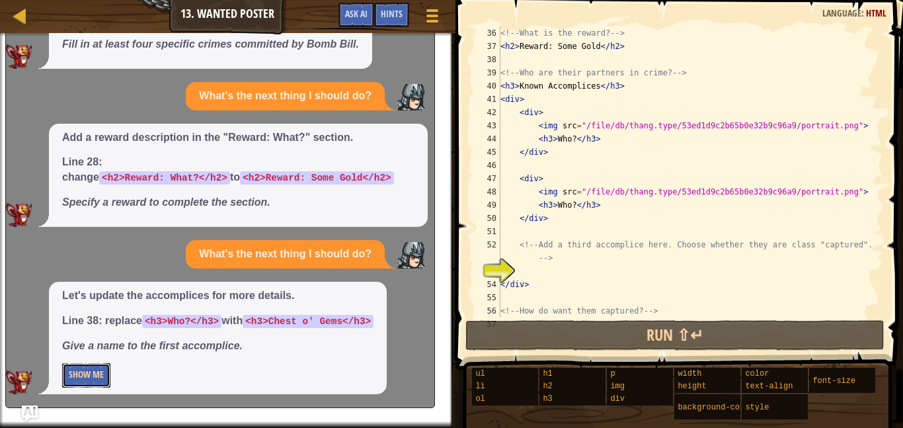
click at [83, 366] on button "Show Me" at bounding box center [86, 375] width 48 height 24
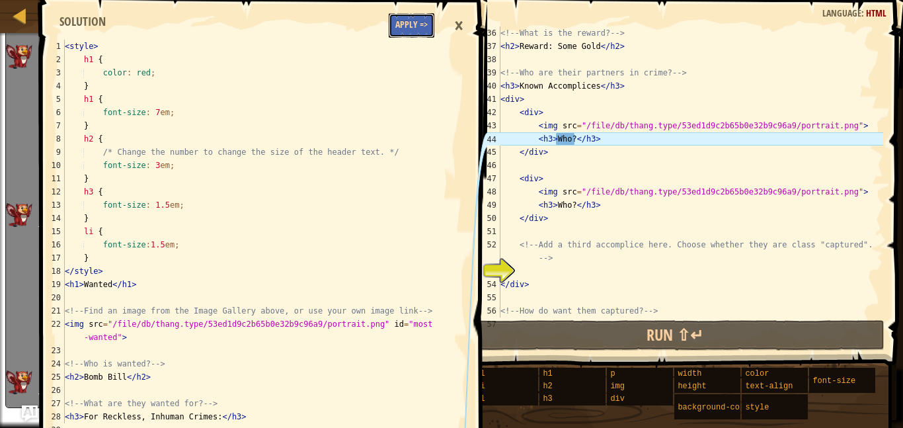
click at [415, 19] on button "Apply =>" at bounding box center [412, 25] width 46 height 24
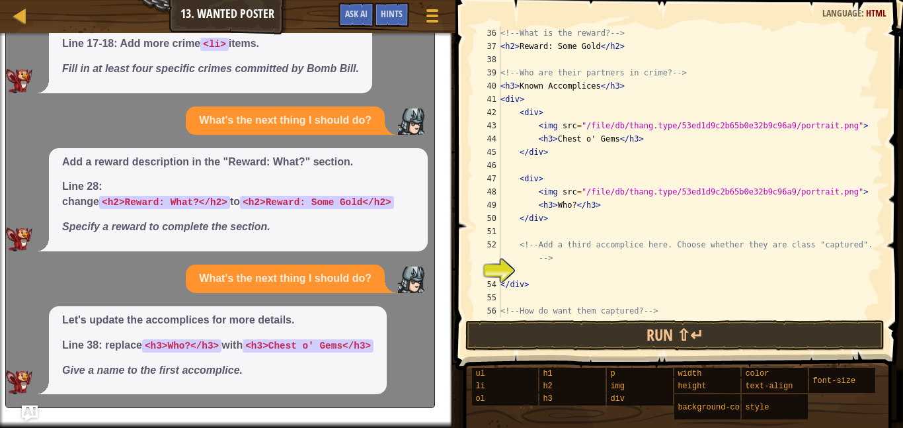
scroll to position [214, 0]
click at [401, 18] on span "Hints" at bounding box center [392, 13] width 22 height 13
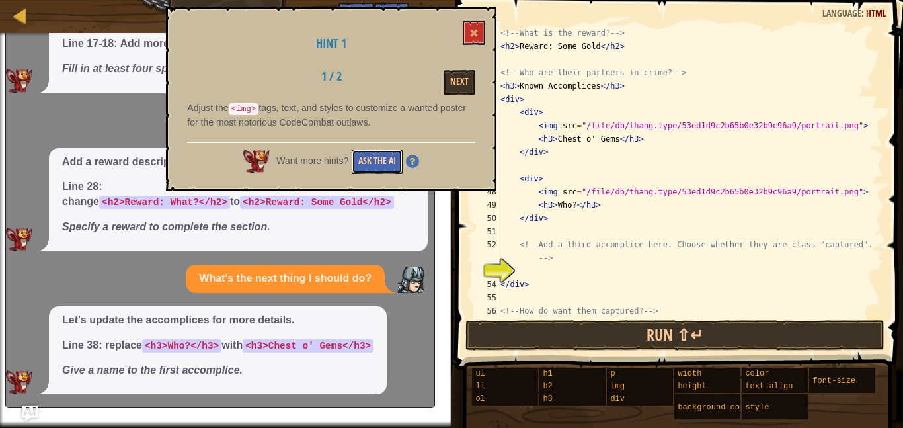
click at [378, 153] on button "Ask the AI" at bounding box center [377, 161] width 51 height 24
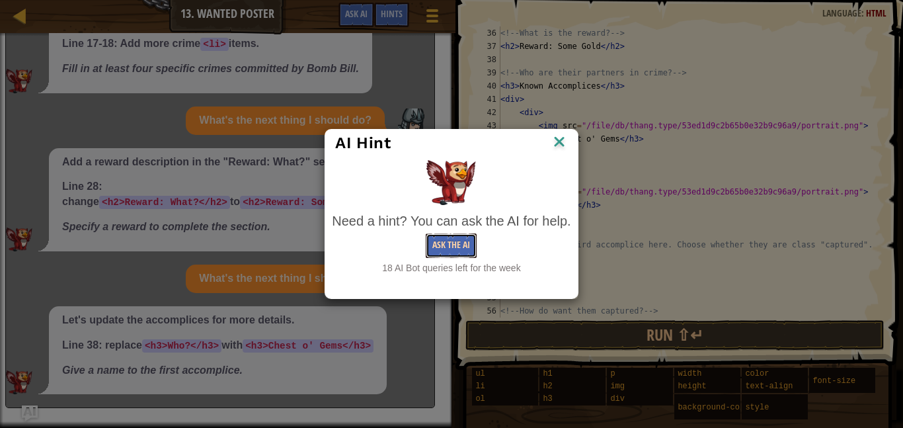
click at [438, 243] on button "Ask the AI" at bounding box center [451, 245] width 51 height 24
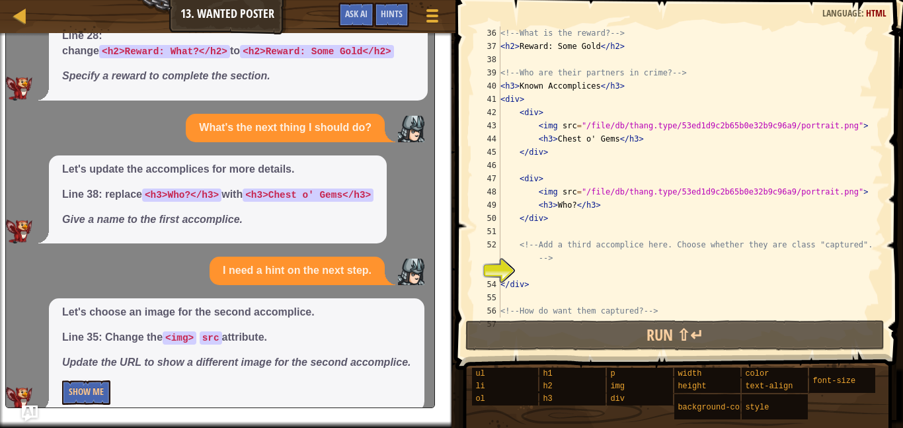
scroll to position [383, 0]
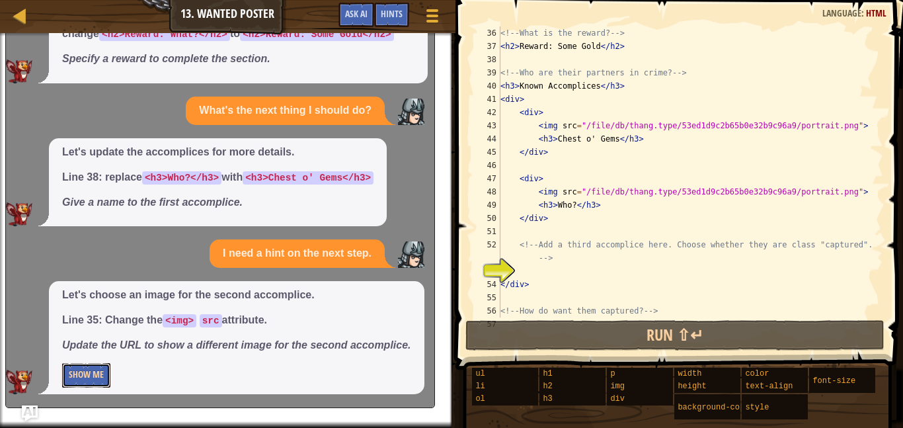
click at [88, 375] on button "Show Me" at bounding box center [86, 375] width 48 height 24
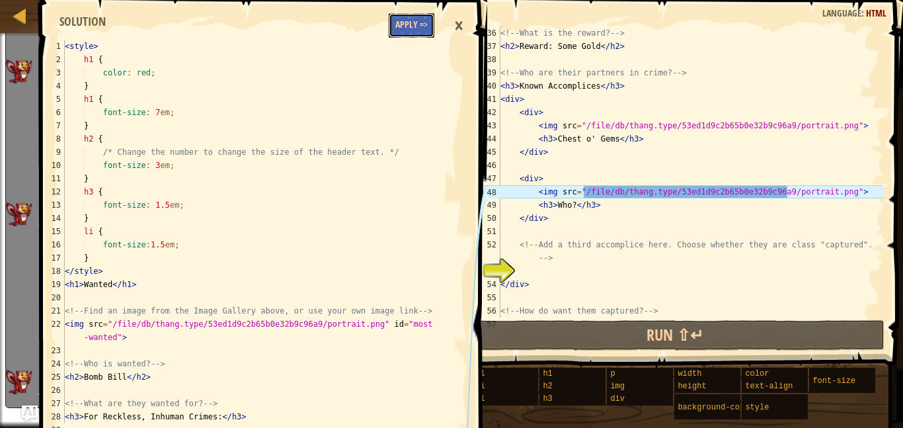
click at [416, 30] on button "Apply =>" at bounding box center [412, 25] width 46 height 24
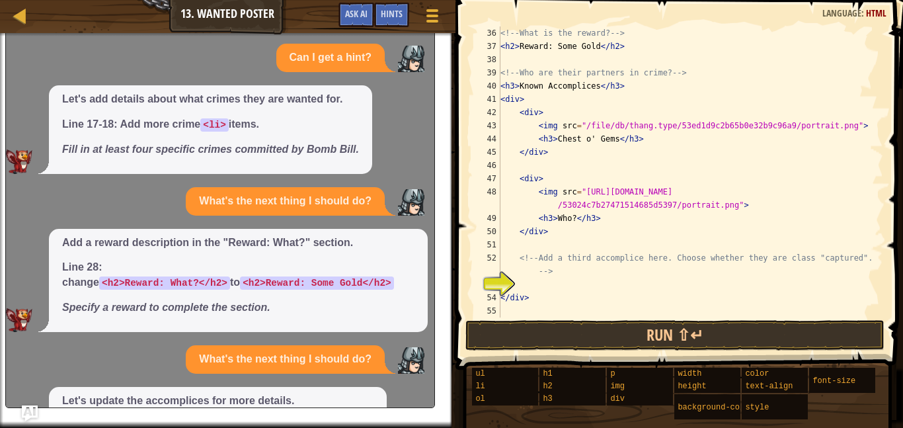
scroll to position [0, 0]
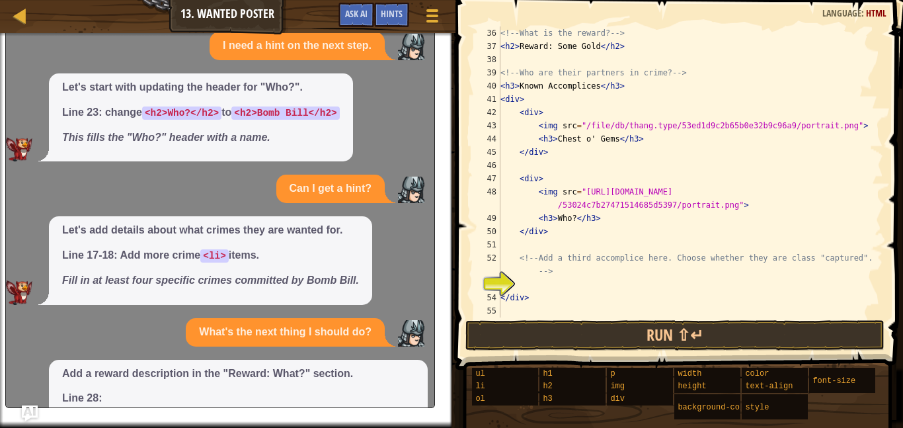
click at [126, 67] on div "I need a hint on the next step. Let's start with updating the header for "Who?"…" at bounding box center [217, 390] width 422 height 717
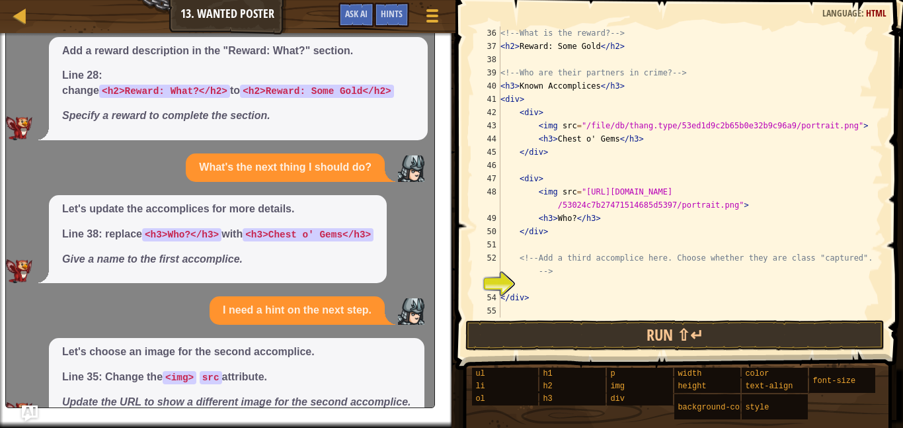
scroll to position [358, 0]
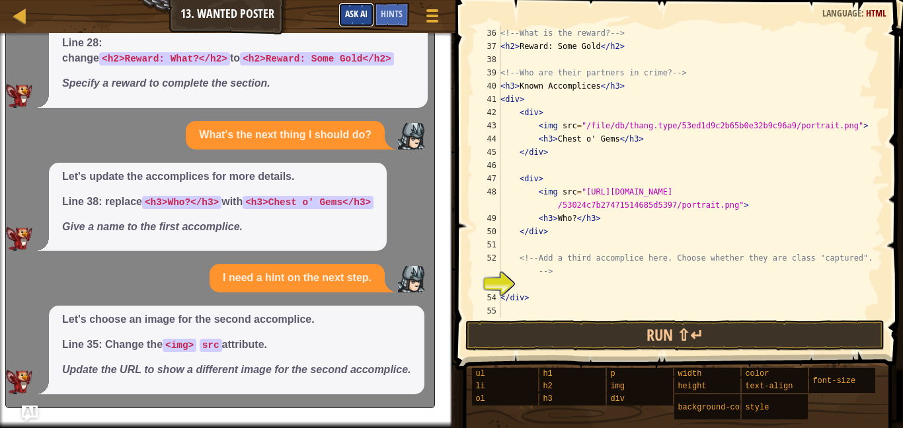
click at [356, 19] on span "Ask AI" at bounding box center [356, 13] width 22 height 13
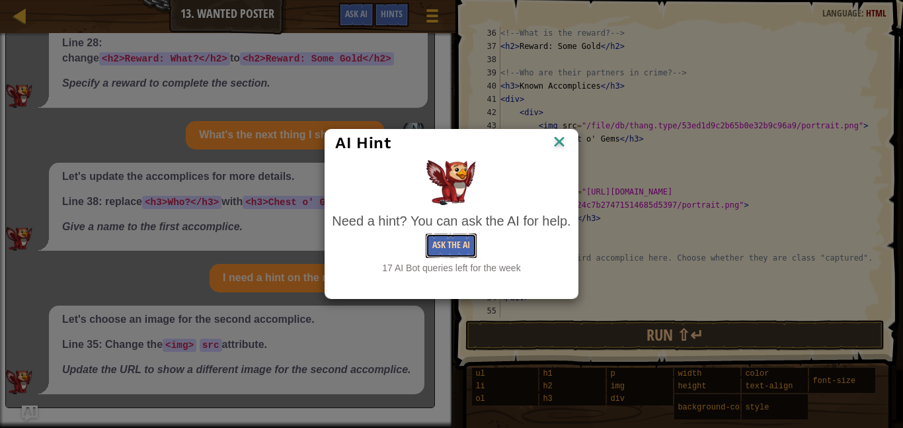
click at [449, 243] on button "Ask the AI" at bounding box center [451, 245] width 51 height 24
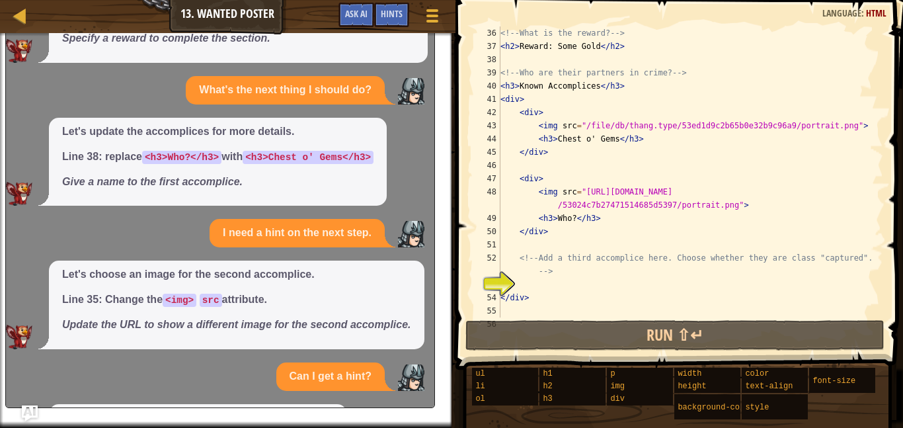
scroll to position [526, 0]
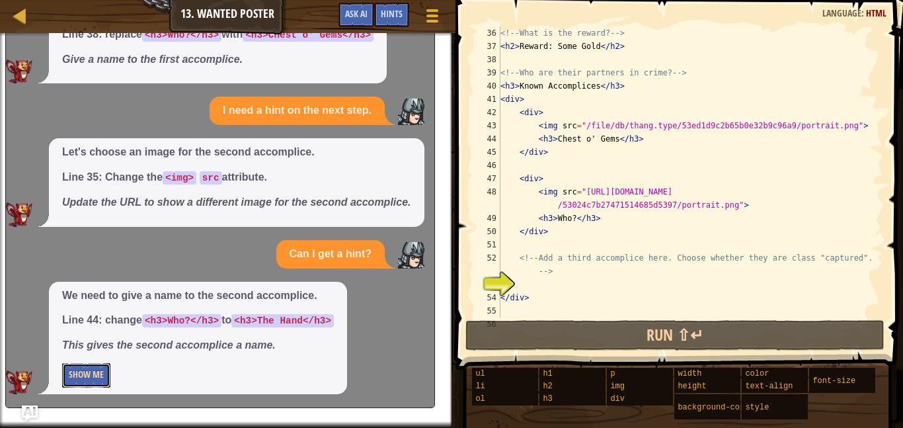
click at [88, 381] on button "Show Me" at bounding box center [86, 375] width 48 height 24
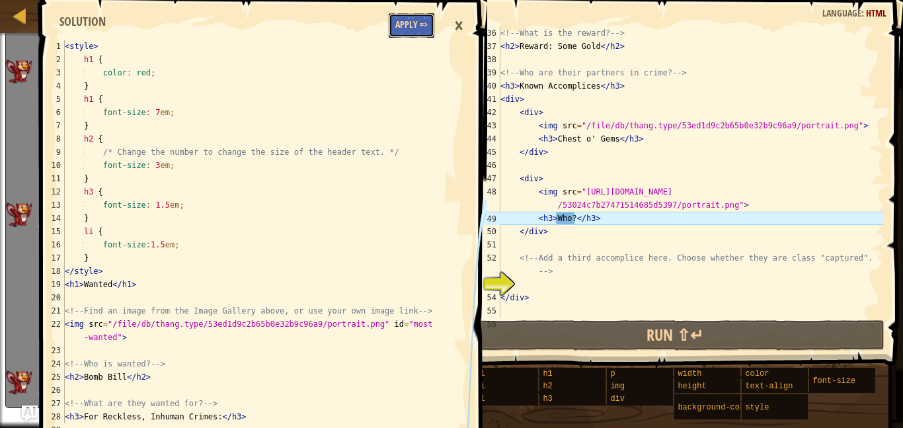
click at [416, 29] on button "Apply =>" at bounding box center [412, 25] width 46 height 24
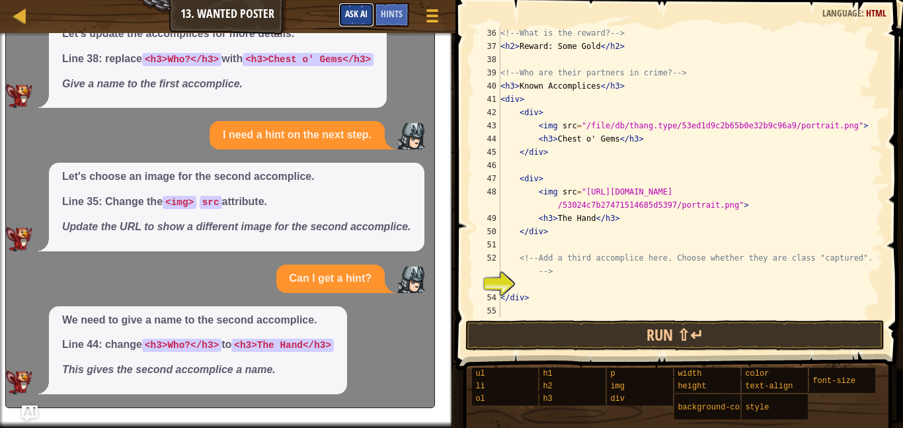
click at [345, 5] on button "Ask AI" at bounding box center [356, 15] width 36 height 24
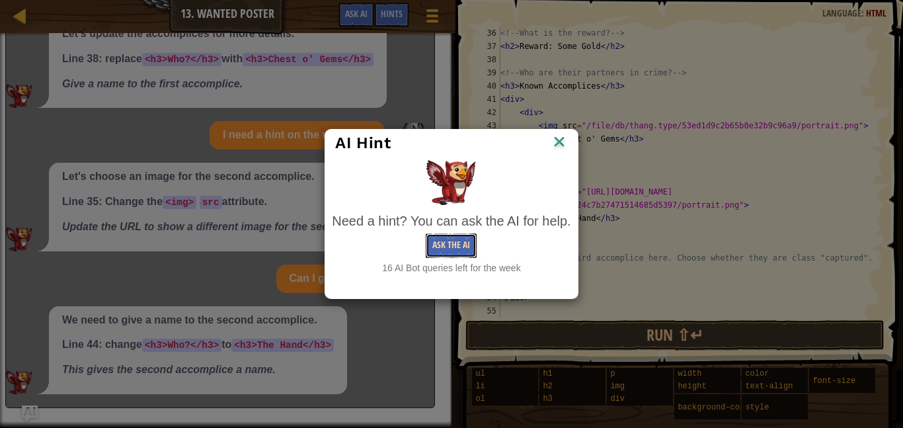
click at [432, 235] on button "Ask the AI" at bounding box center [451, 245] width 51 height 24
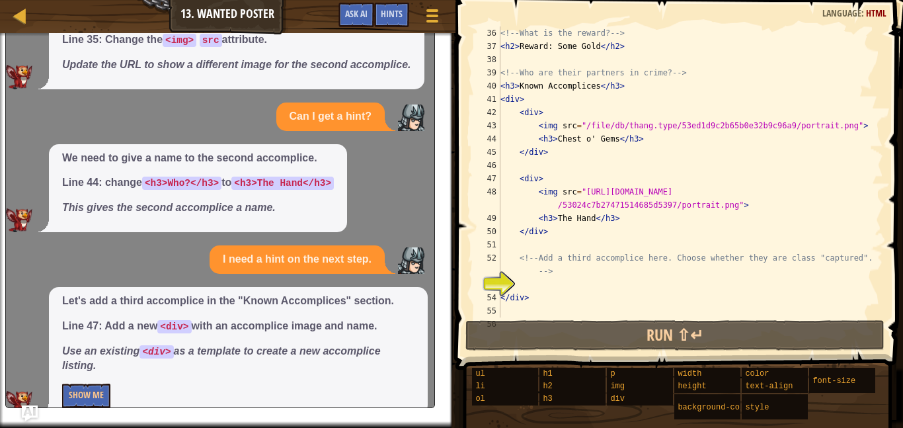
scroll to position [685, 0]
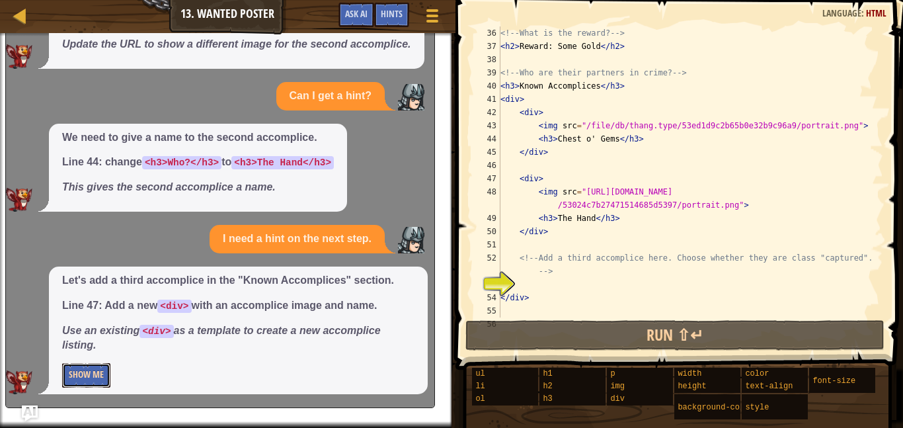
click at [102, 372] on button "Show Me" at bounding box center [86, 375] width 48 height 24
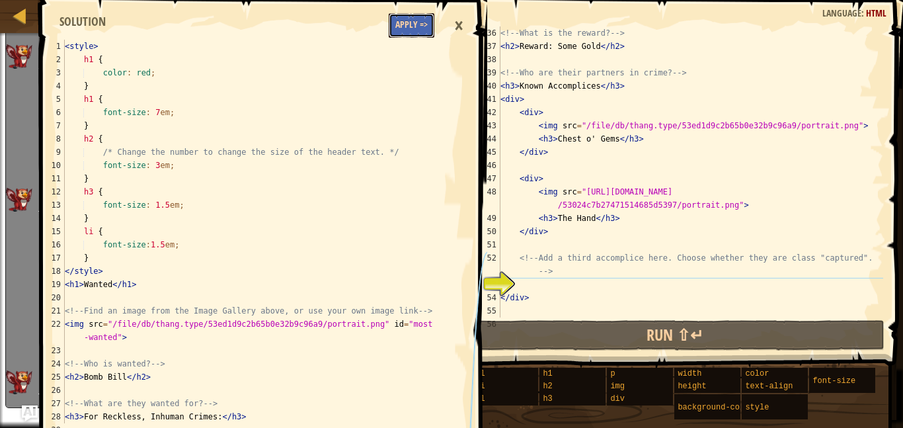
click at [406, 32] on button "Apply =>" at bounding box center [412, 25] width 46 height 24
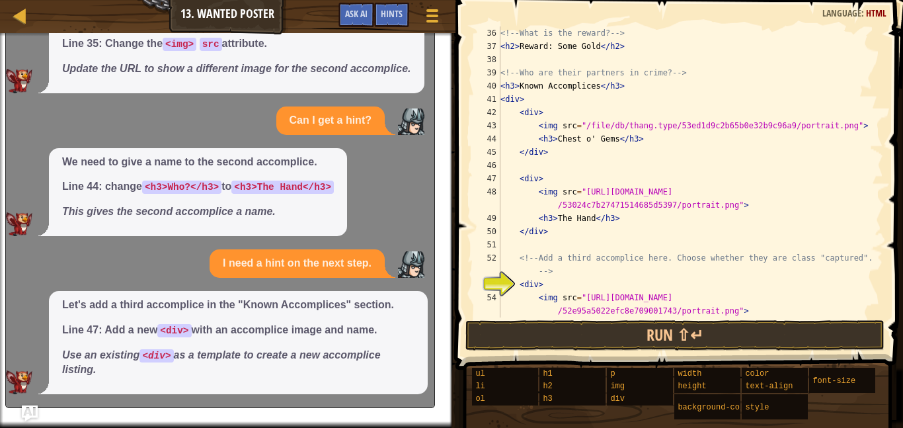
scroll to position [661, 0]
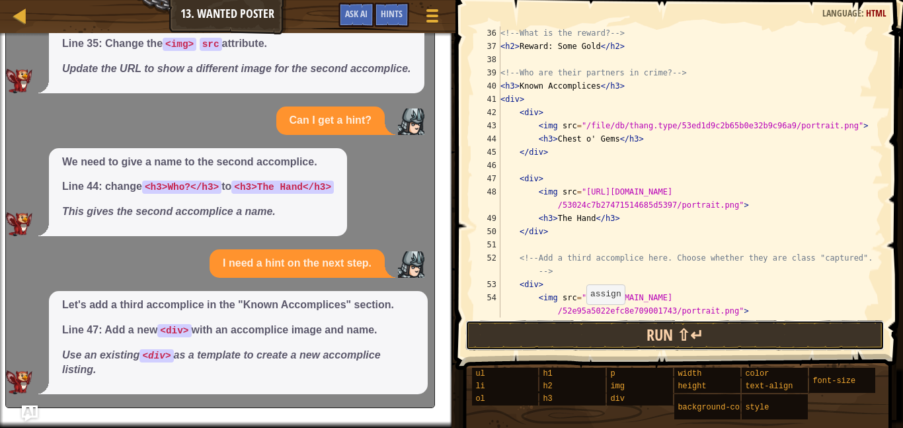
click at [578, 325] on button "Run ⇧↵" at bounding box center [674, 335] width 419 height 30
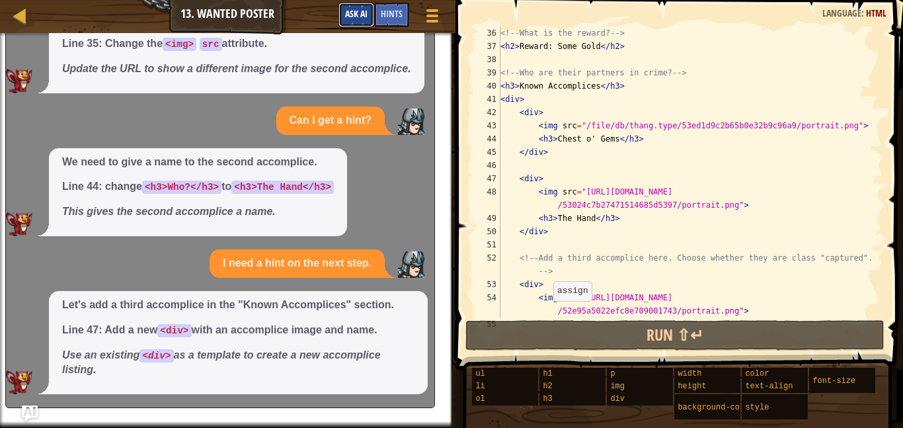
click at [358, 19] on span "Ask AI" at bounding box center [356, 13] width 22 height 13
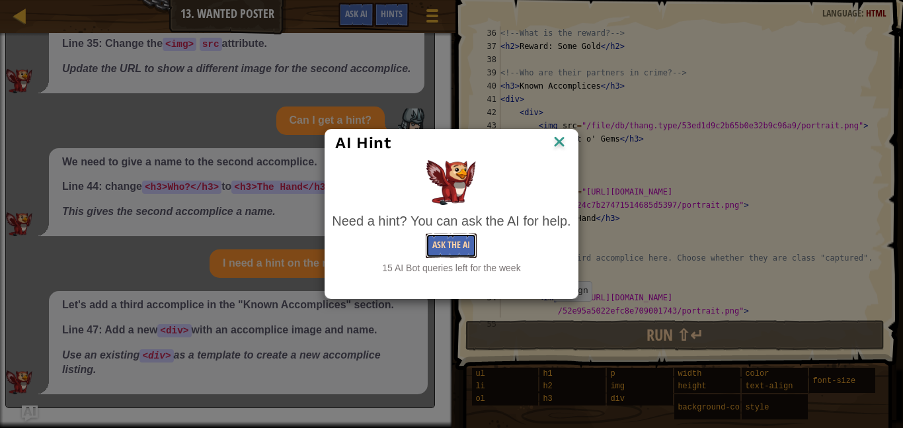
click at [444, 251] on button "Ask the AI" at bounding box center [451, 245] width 51 height 24
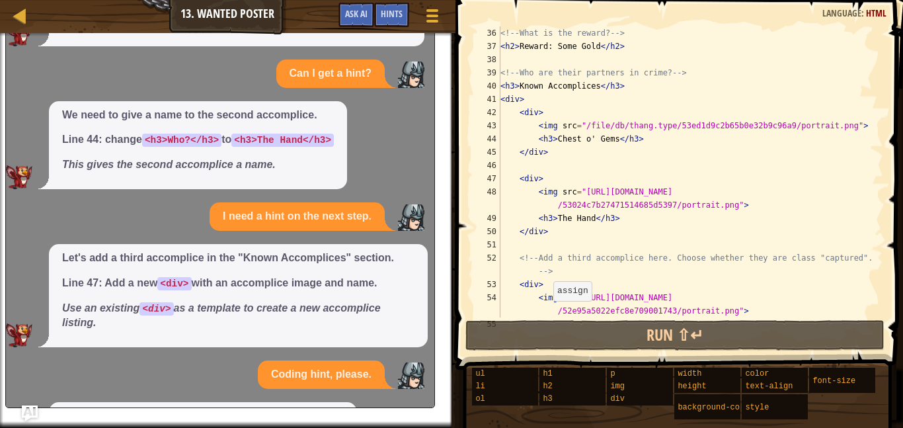
scroll to position [845, 0]
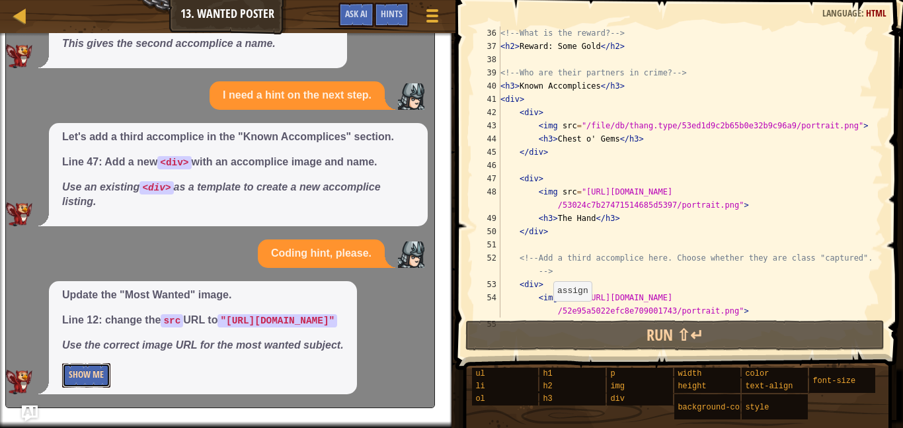
click at [100, 366] on button "Show Me" at bounding box center [86, 375] width 48 height 24
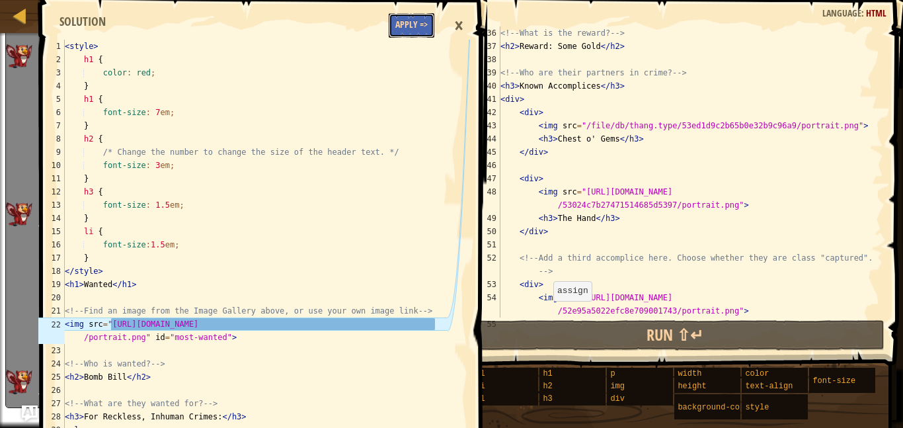
click at [424, 30] on button "Apply =>" at bounding box center [412, 25] width 46 height 24
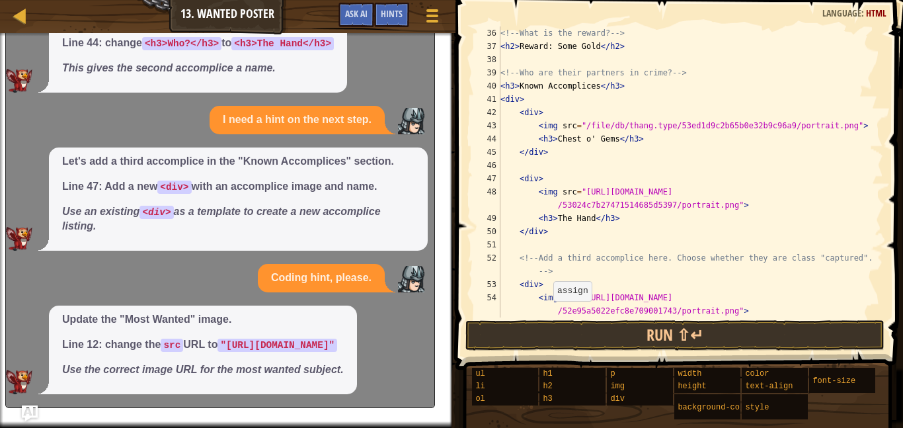
scroll to position [820, 0]
click at [358, 12] on span "Ask AI" at bounding box center [356, 13] width 22 height 13
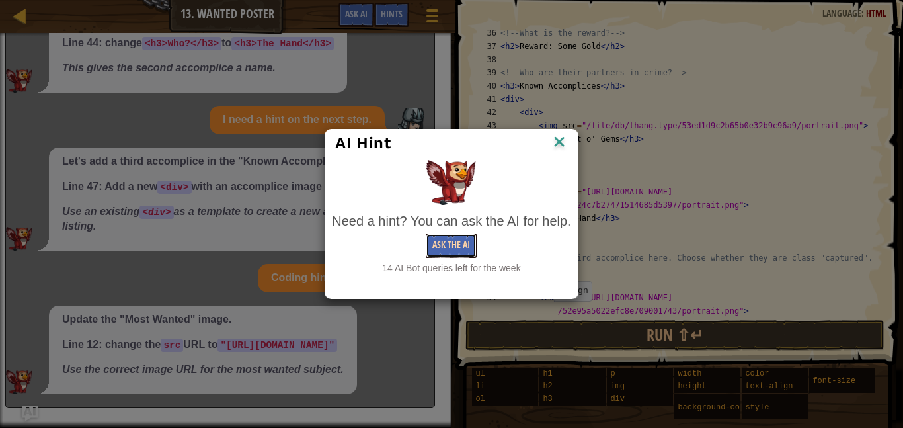
click at [437, 241] on button "Ask the AI" at bounding box center [451, 245] width 51 height 24
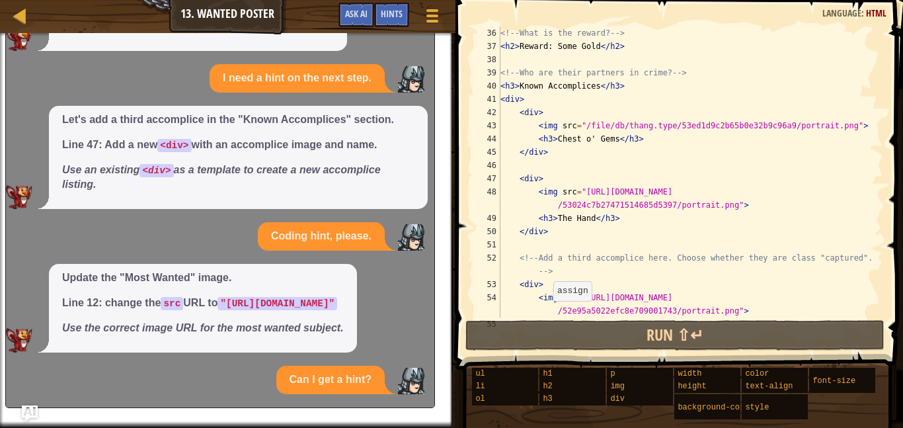
scroll to position [988, 0]
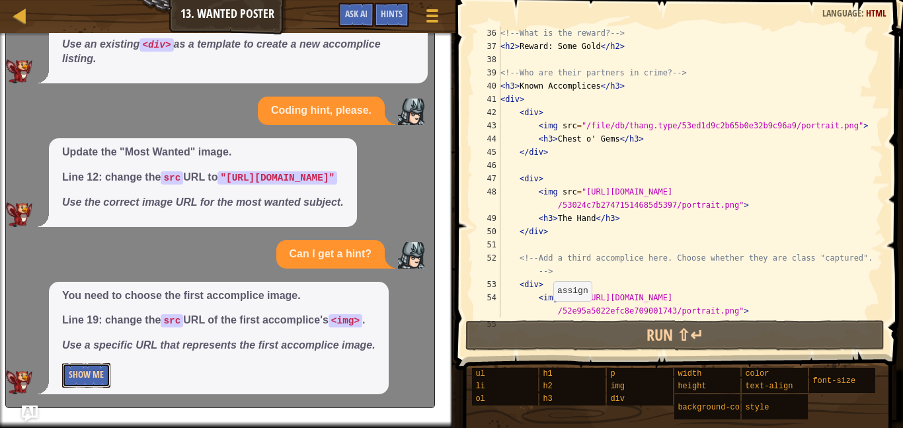
click at [91, 369] on button "Show Me" at bounding box center [86, 375] width 48 height 24
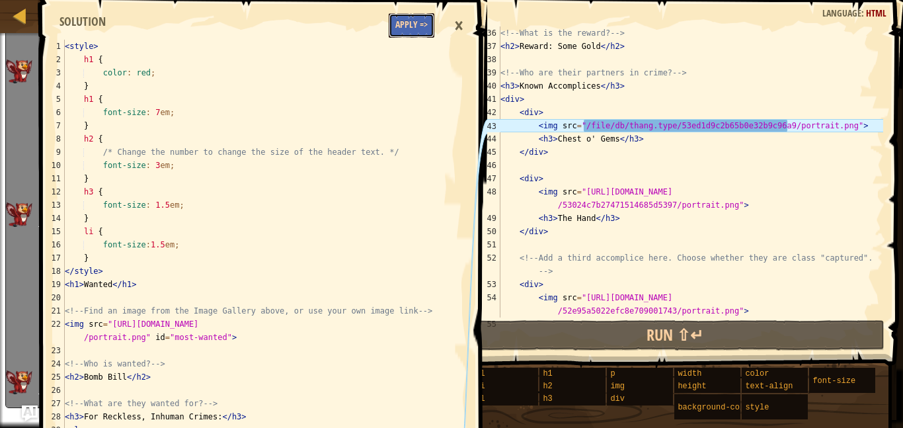
click at [418, 22] on button "Apply =>" at bounding box center [412, 25] width 46 height 24
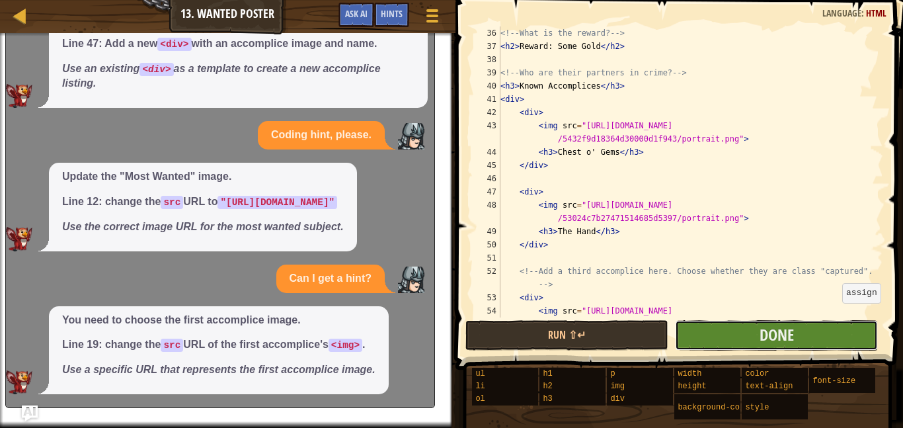
click at [816, 333] on button "Done" at bounding box center [776, 335] width 203 height 30
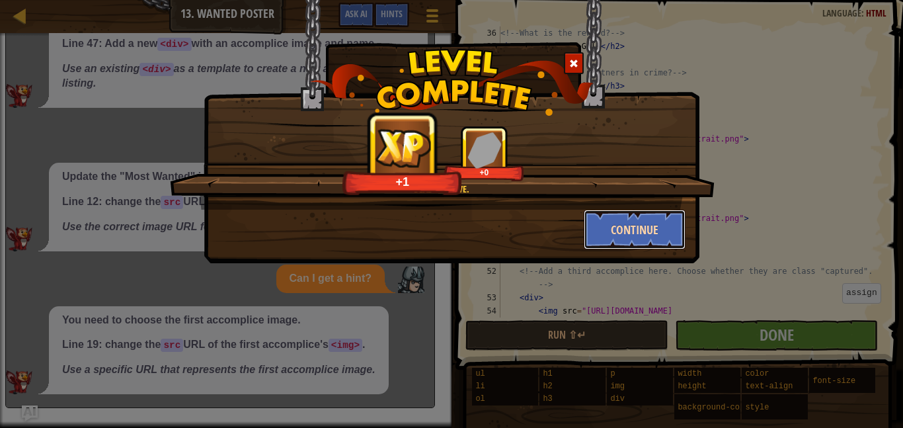
click at [609, 227] on button "Continue" at bounding box center [635, 230] width 102 height 40
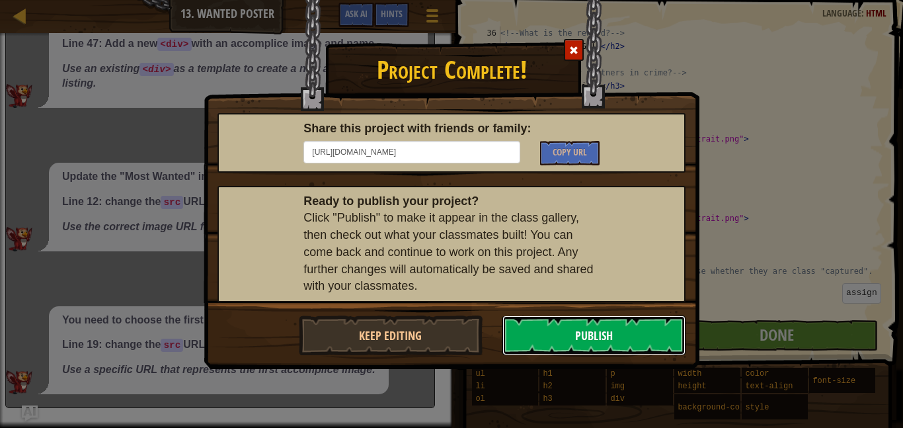
click at [578, 342] on button "Publish" at bounding box center [594, 335] width 184 height 40
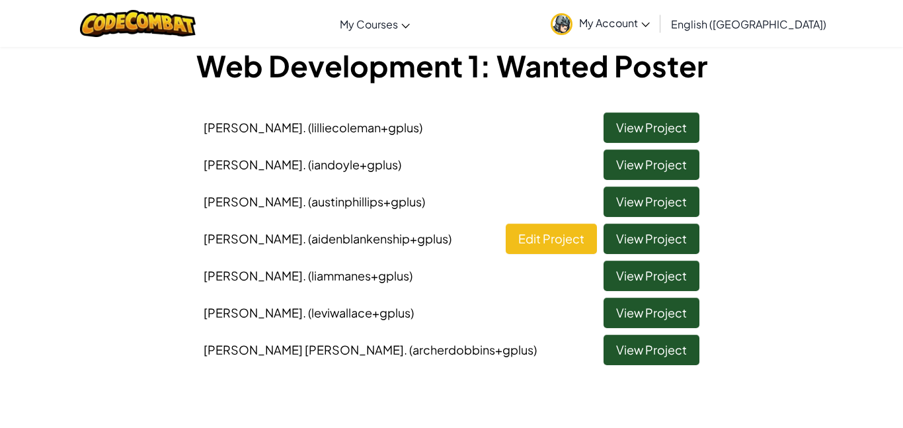
scroll to position [77, 0]
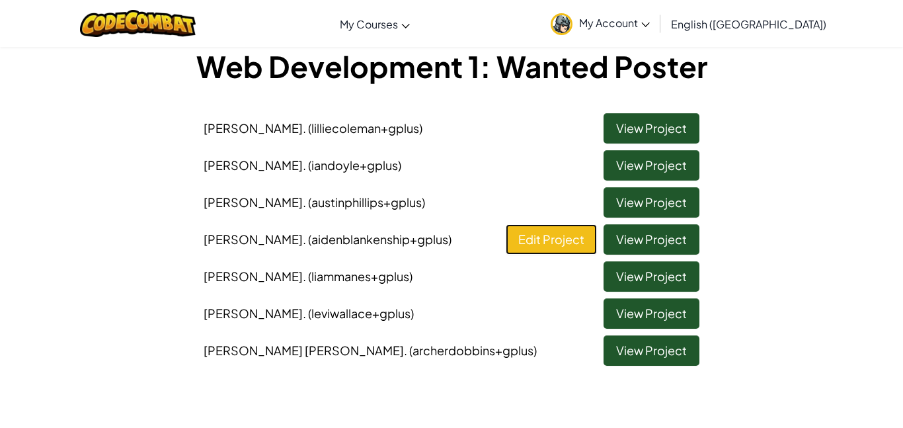
click at [566, 250] on link "Edit Project" at bounding box center [551, 239] width 91 height 30
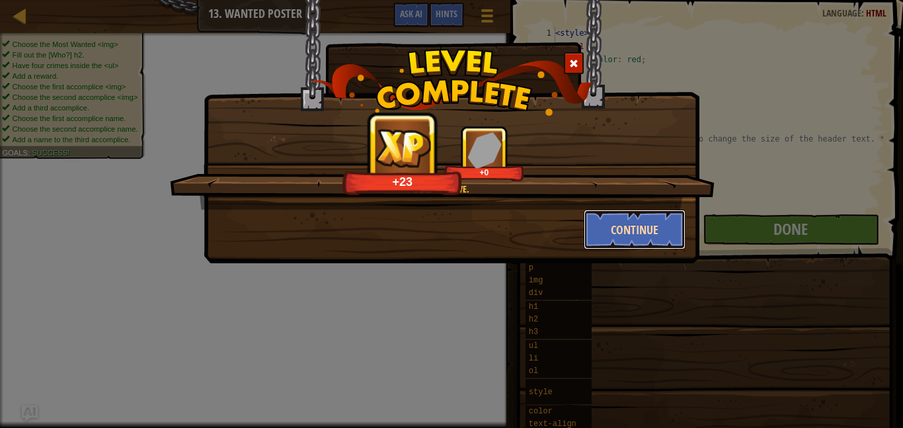
click at [603, 246] on button "Continue" at bounding box center [635, 230] width 102 height 40
